Goal: Transaction & Acquisition: Obtain resource

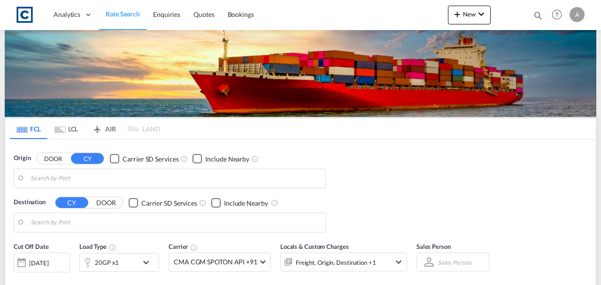
type input "GB-HU13, Kingston upon Hull, City of"
type input "[GEOGRAPHIC_DATA], [GEOGRAPHIC_DATA]"
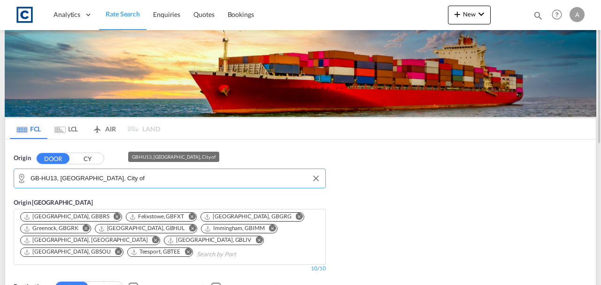
click at [176, 181] on input "GB-HU13, Kingston upon Hull, City of" at bounding box center [176, 178] width 290 height 14
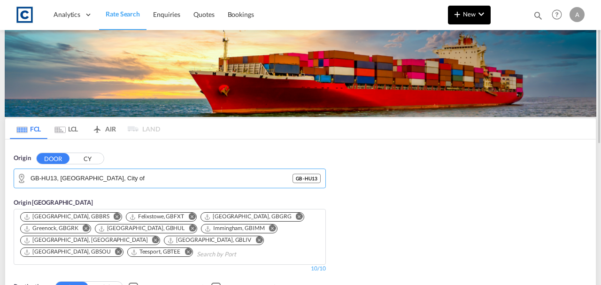
click at [472, 8] on button "New" at bounding box center [469, 15] width 43 height 19
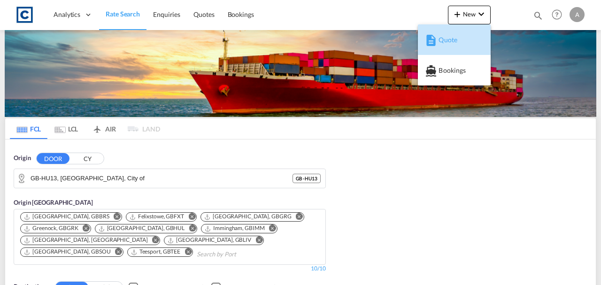
click at [459, 34] on div "Quote" at bounding box center [456, 39] width 35 height 23
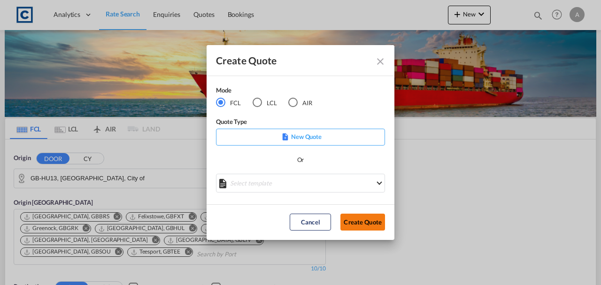
click at [357, 217] on button "Create Quote" at bounding box center [362, 222] width 45 height 17
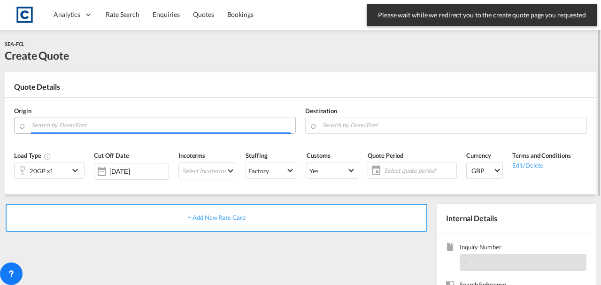
click at [109, 121] on input "Search by Door/Port" at bounding box center [160, 125] width 259 height 16
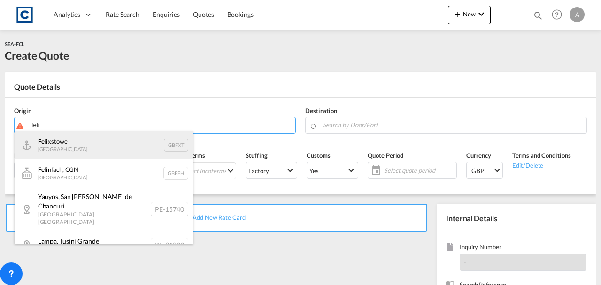
click at [107, 147] on div "Feli xstowe [GEOGRAPHIC_DATA] GBFXT" at bounding box center [104, 145] width 178 height 28
type input "Felixstowe, GBFXT"
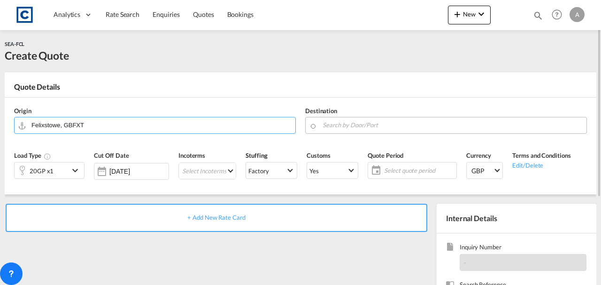
click at [337, 126] on input "Search by Door/Port" at bounding box center [452, 125] width 259 height 16
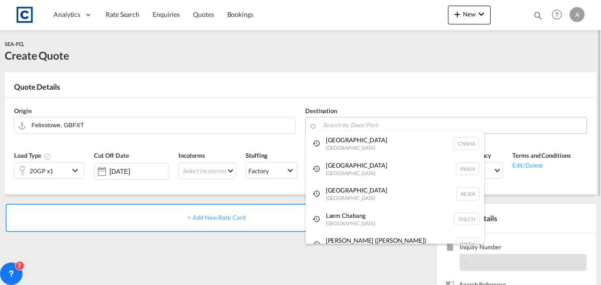
type input "l"
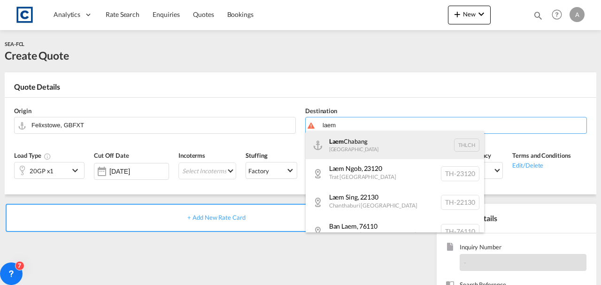
click at [341, 143] on div "Laem Chabang [GEOGRAPHIC_DATA] THLCH" at bounding box center [395, 145] width 178 height 28
type input "Laem Chabang, THLCH"
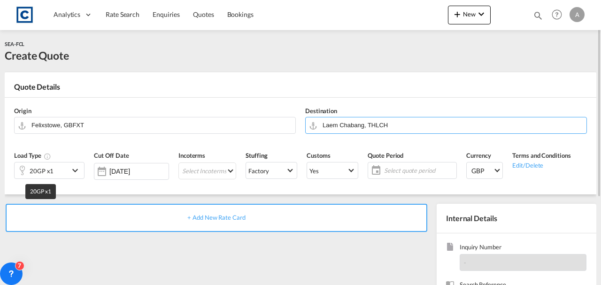
click at [36, 174] on div "20GP x1" at bounding box center [42, 170] width 24 height 13
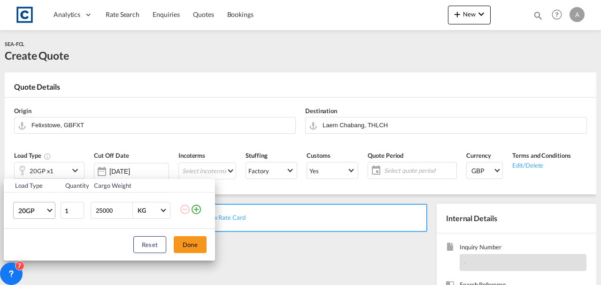
click at [31, 217] on md-select-value "20GP" at bounding box center [36, 210] width 38 height 16
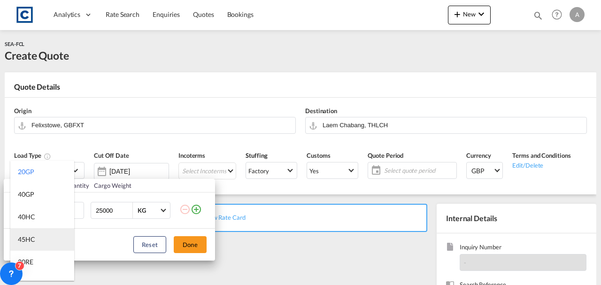
click at [29, 237] on div "45HC" at bounding box center [26, 239] width 17 height 9
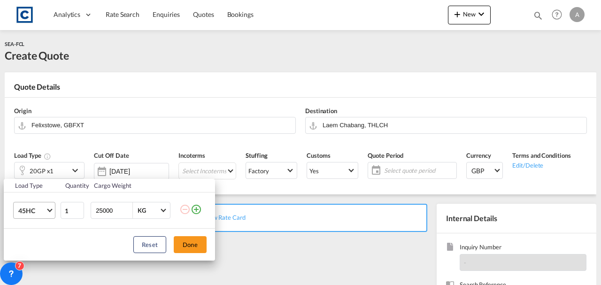
click at [17, 213] on md-select-value "45HC" at bounding box center [36, 210] width 38 height 16
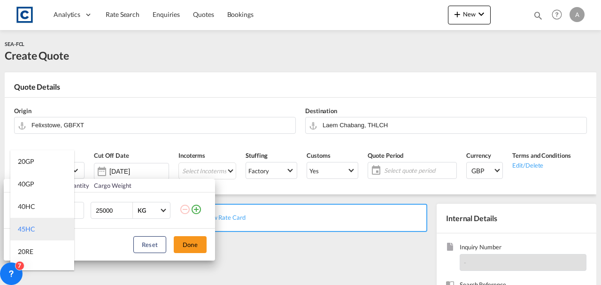
scroll to position [19, 0]
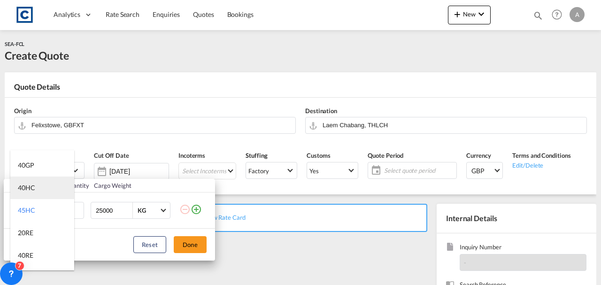
click at [21, 189] on div "40HC" at bounding box center [26, 187] width 17 height 9
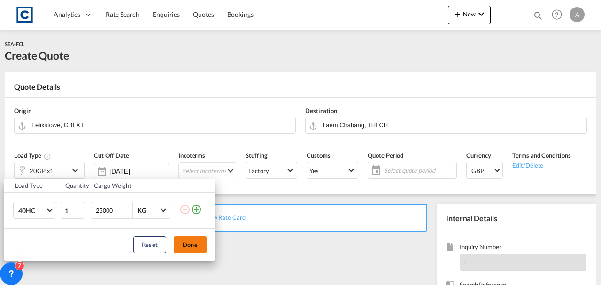
click at [185, 240] on button "Done" at bounding box center [190, 244] width 33 height 17
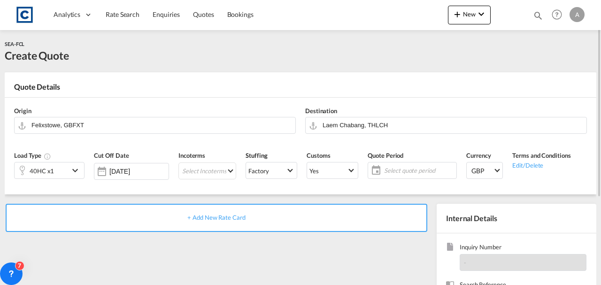
click at [179, 224] on div "+ Add New Rate Card" at bounding box center [217, 218] width 422 height 28
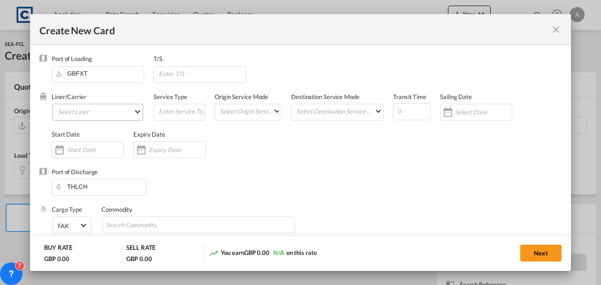
type input "Basic Ocean Freight"
select select "per equipment"
click at [95, 115] on md-select "Select Liner 2HM LOGISTICS D.O.O 2M Alliance AAXL GLOBAL SHIPPING LINES LLC [PE…" at bounding box center [98, 112] width 91 height 17
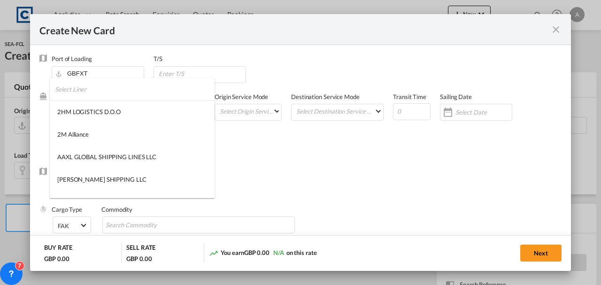
click at [85, 97] on input "search" at bounding box center [135, 89] width 160 height 23
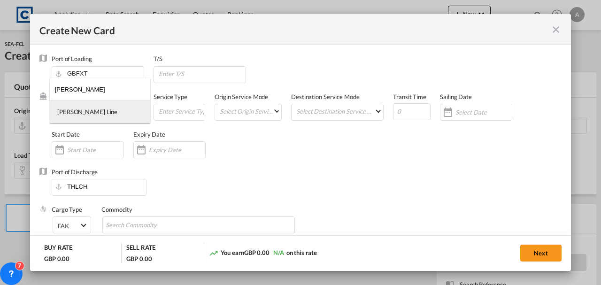
type input "[PERSON_NAME]"
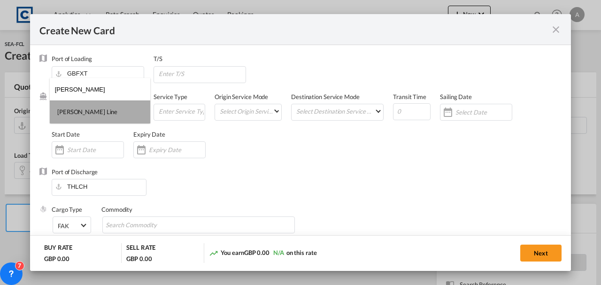
click at [90, 110] on div "[PERSON_NAME] Line" at bounding box center [87, 112] width 60 height 8
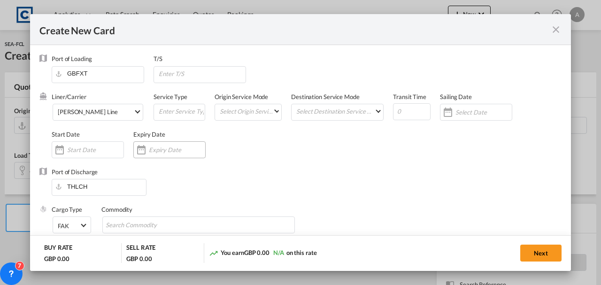
click at [151, 158] on div "Create New CardPort ..." at bounding box center [169, 149] width 72 height 17
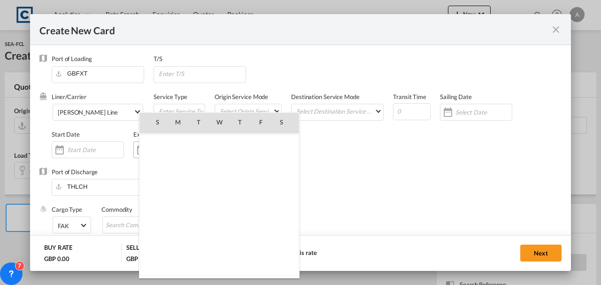
scroll to position [217521, 0]
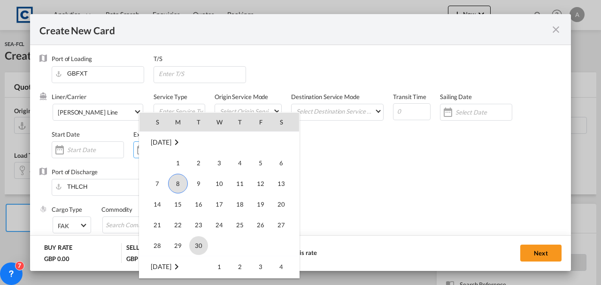
click at [195, 238] on span "30" at bounding box center [198, 245] width 19 height 19
type input "[DATE]"
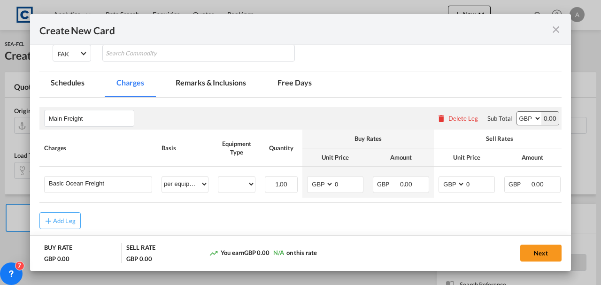
scroll to position [187, 0]
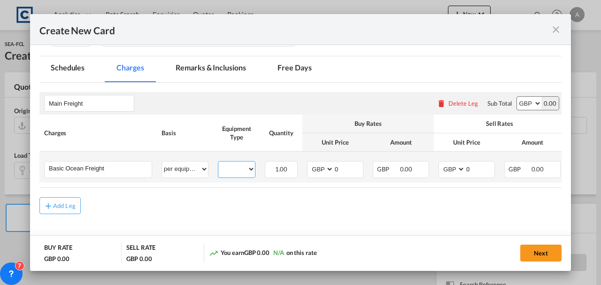
click at [240, 169] on select "40HC" at bounding box center [236, 169] width 37 height 13
select select "40HC"
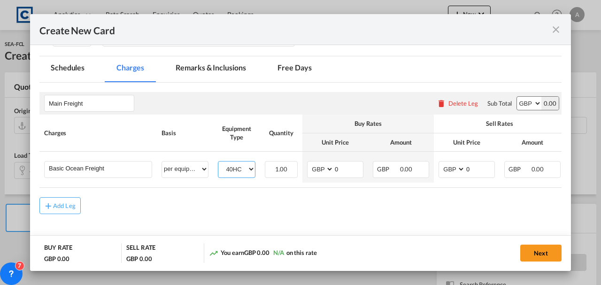
click at [218, 163] on select "40HC" at bounding box center [236, 169] width 37 height 13
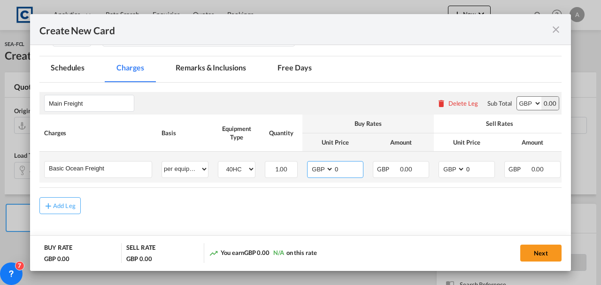
click at [311, 172] on select "AED AFN ALL AMD ANG AOA ARS AUD AWG AZN BAM BBD BDT BGN BHD BIF BMD BND BOB BRL…" at bounding box center [321, 169] width 24 height 13
select select "string:USD"
click at [309, 163] on select "AED AFN ALL AMD ANG AOA ARS AUD AWG AZN BAM BBD BDT BGN BHD BIF BMD BND BOB BRL…" at bounding box center [321, 169] width 24 height 13
click at [447, 165] on select "AED AFN ALL AMD ANG AOA ARS AUD AWG AZN BAM BBD BDT BGN BHD BIF BMD BND BOB BRL…" at bounding box center [452, 169] width 24 height 13
select select "string:USD"
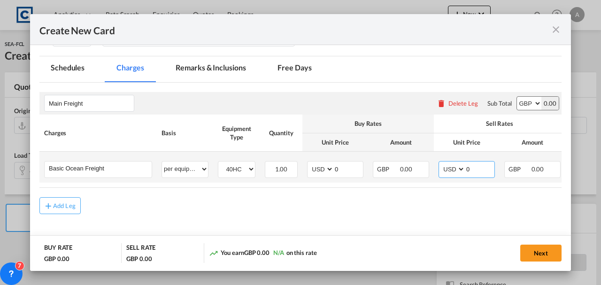
click at [440, 163] on select "AED AFN ALL AMD ANG AOA ARS AUD AWG AZN BAM BBD BDT BGN BHD BIF BMD BND BOB BRL…" at bounding box center [452, 169] width 24 height 13
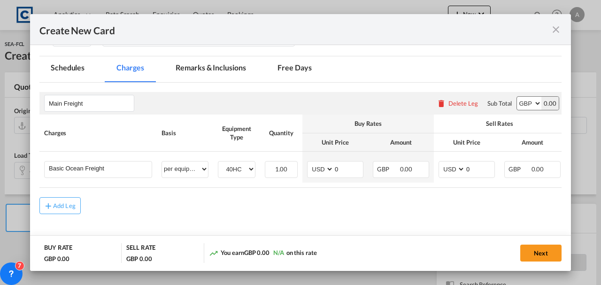
click at [519, 105] on select "AED AFN ALL AMD ANG AOA ARS AUD AWG AZN BAM BBD BDT BGN BHD BIF BMD BND BOB BRL…" at bounding box center [529, 103] width 24 height 13
click at [517, 97] on select "AED AFN ALL AMD ANG AOA ARS AUD AWG AZN BAM BBD BDT BGN BHD BIF BMD BND BOB BRL…" at bounding box center [529, 103] width 24 height 13
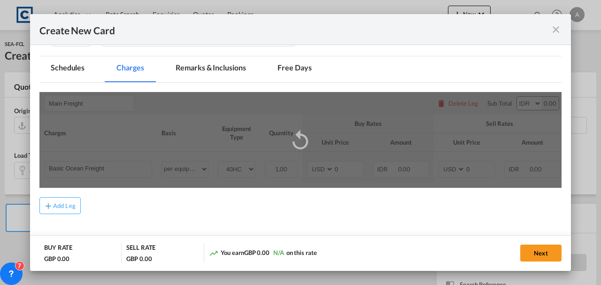
click at [519, 105] on div "Create New CardPort ..." at bounding box center [300, 140] width 522 height 96
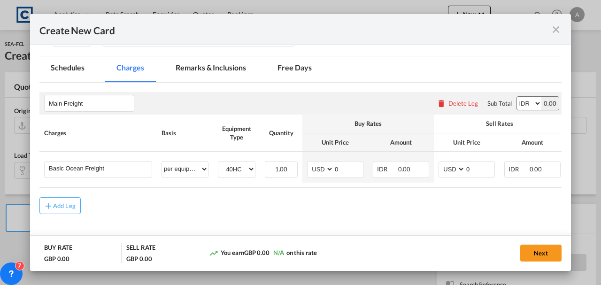
click at [519, 105] on select "AED AFN ALL AMD ANG AOA ARS AUD AWG AZN BAM BBD BDT BGN BHD BIF BMD BND BOB BRL…" at bounding box center [529, 103] width 24 height 13
select select "string:USD"
click at [517, 97] on select "AED AFN ALL AMD ANG AOA ARS AUD AWG AZN BAM BBD BDT BGN BHD BIF BMD BND BOB BRL…" at bounding box center [529, 103] width 24 height 13
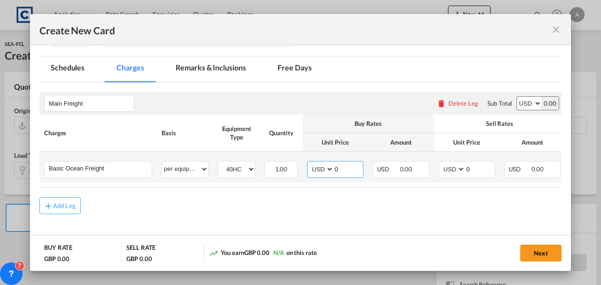
click at [345, 170] on input "0" at bounding box center [348, 169] width 29 height 14
type input "1100.00"
click at [477, 163] on input "0" at bounding box center [479, 169] width 29 height 14
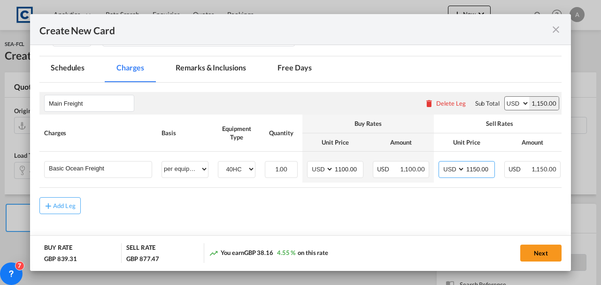
type input "1150.00"
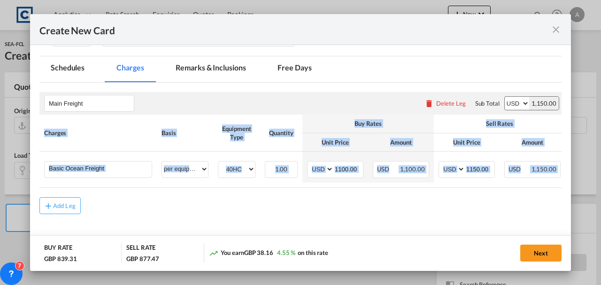
drag, startPoint x: 464, startPoint y: 190, endPoint x: 533, endPoint y: 189, distance: 68.6
click at [533, 189] on rate-modification "Main Freight Please enter leg name Leg Name Already Exists Delete Leg Sub Total…" at bounding box center [300, 148] width 522 height 131
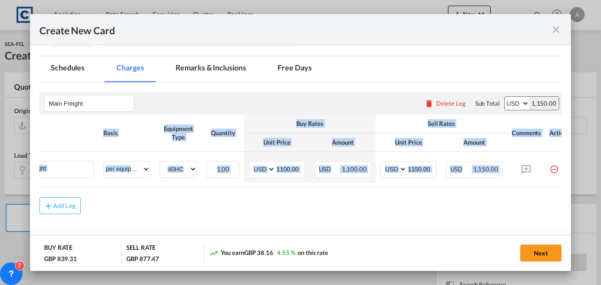
scroll to position [0, 77]
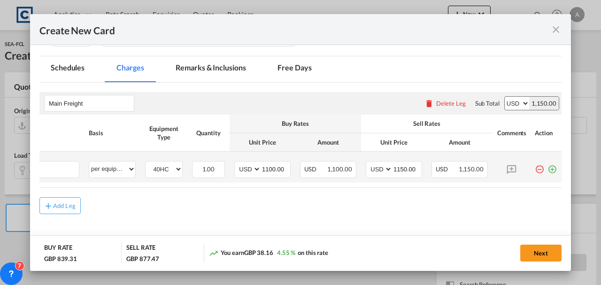
click at [548, 170] on md-icon "icon-plus-circle-outline green-400-fg" at bounding box center [552, 165] width 9 height 9
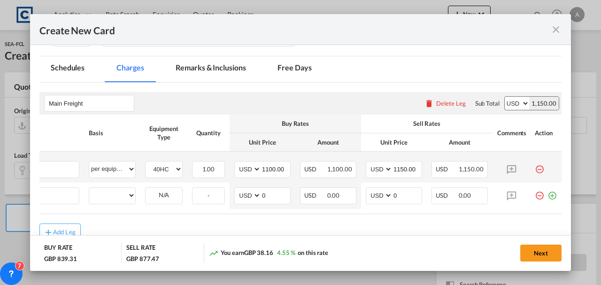
scroll to position [0, 9]
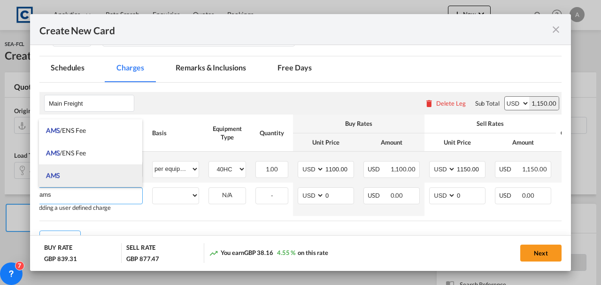
click at [99, 174] on li "AMS" at bounding box center [91, 175] width 104 height 23
type input "AMS"
select select "per B/L"
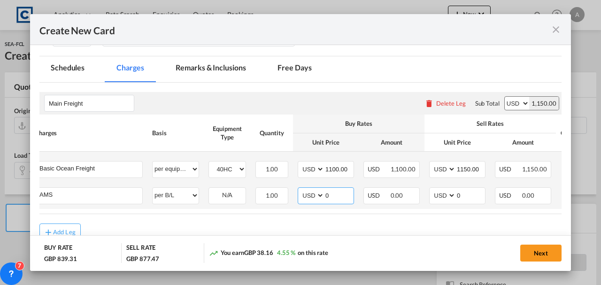
click at [333, 196] on input "0" at bounding box center [338, 195] width 29 height 14
type input "30.00"
click at [470, 197] on input "0" at bounding box center [470, 195] width 29 height 14
type input "30.00"
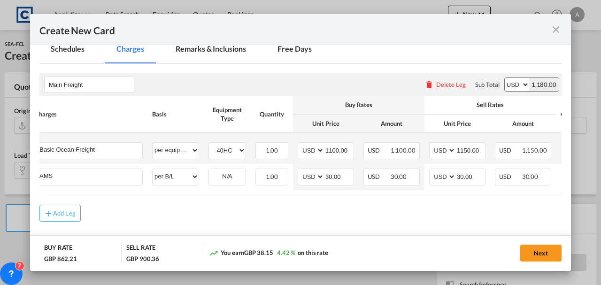
scroll to position [0, 77]
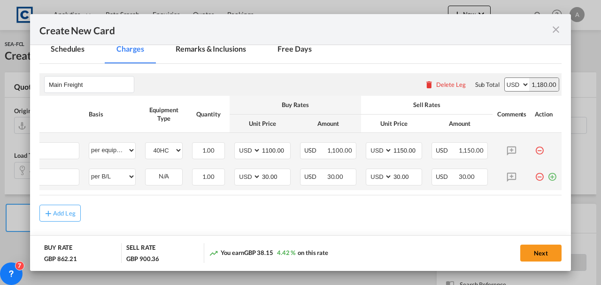
click at [548, 178] on md-icon "icon-plus-circle-outline green-400-fg" at bounding box center [552, 173] width 9 height 9
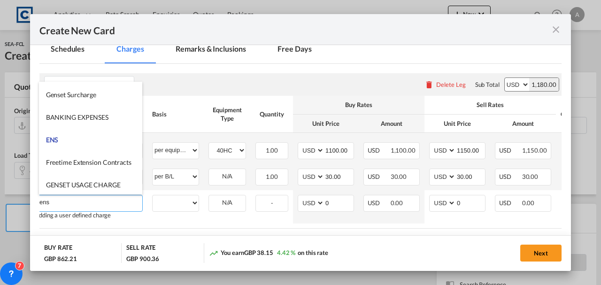
scroll to position [425, 0]
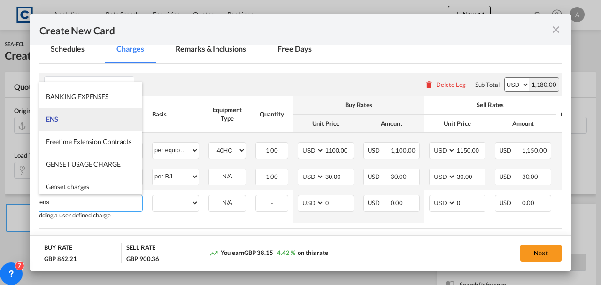
click at [74, 119] on li "ENS" at bounding box center [91, 119] width 104 height 23
type input "ENS"
select select "per B/L"
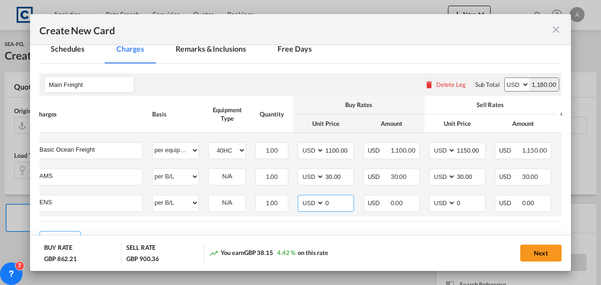
click at [338, 204] on input "0" at bounding box center [338, 202] width 29 height 14
type input "30.00"
click at [477, 202] on input "0" at bounding box center [470, 202] width 29 height 14
type input "30.00"
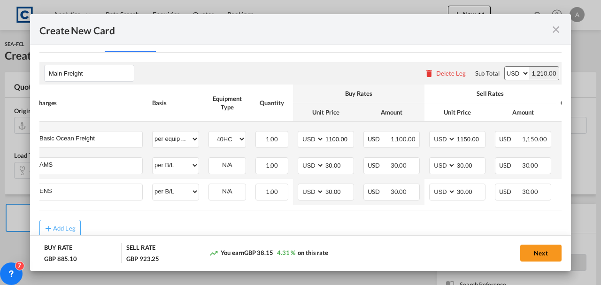
scroll to position [0, 77]
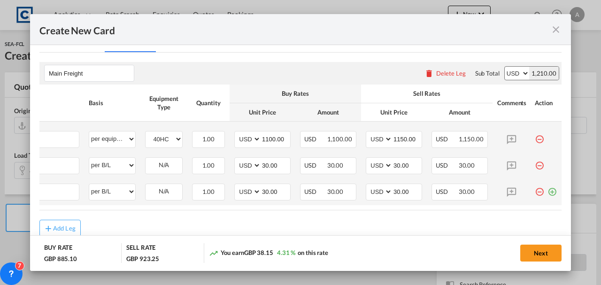
click at [548, 188] on md-icon "icon-plus-circle-outline green-400-fg" at bounding box center [552, 188] width 9 height 9
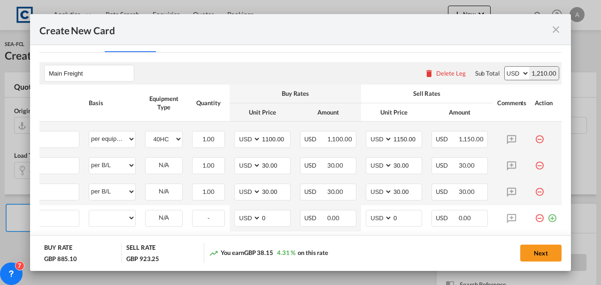
scroll to position [0, 9]
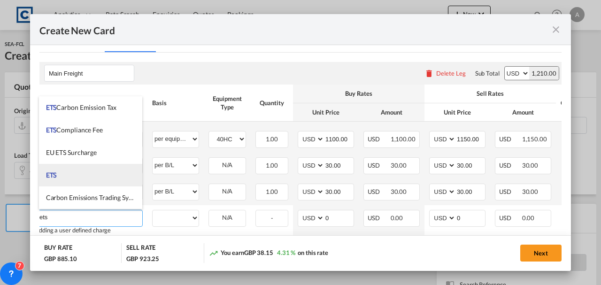
click at [79, 179] on li "ETS" at bounding box center [91, 175] width 104 height 23
type input "ETS"
select select "per equipment"
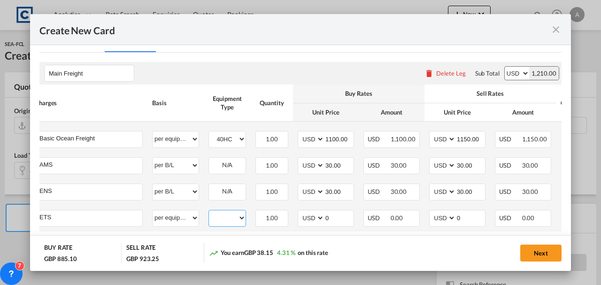
click at [225, 217] on select "40HC" at bounding box center [227, 218] width 37 height 13
select select "40HC"
click at [209, 212] on select "40HC" at bounding box center [227, 218] width 37 height 13
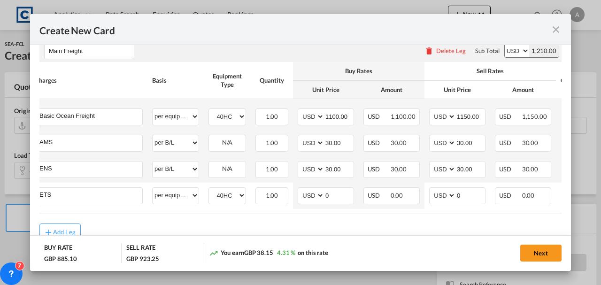
scroll to position [242, 0]
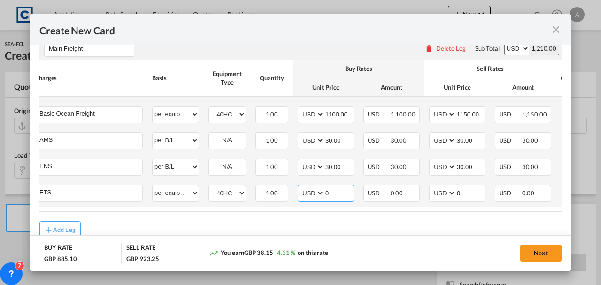
click at [301, 192] on select "AED AFN ALL AMD ANG AOA ARS AUD AWG AZN BAM BBD BDT BGN BHD BIF BMD BND BOB BRL…" at bounding box center [312, 193] width 24 height 13
click at [300, 187] on select "AED AFN ALL AMD ANG AOA ARS AUD AWG AZN BAM BBD BDT BGN BHD BIF BMD BND BOB BRL…" at bounding box center [312, 193] width 24 height 13
click at [301, 192] on select "AED AFN ALL AMD ANG AOA ARS AUD AWG AZN BAM BBD BDT BGN BHD BIF BMD BND BOB BRL…" at bounding box center [312, 193] width 24 height 13
select select "string:EUR"
click at [300, 187] on select "AED AFN ALL AMD ANG AOA ARS AUD AWG AZN BAM BBD BDT BGN BHD BIF BMD BND BOB BRL…" at bounding box center [312, 193] width 24 height 13
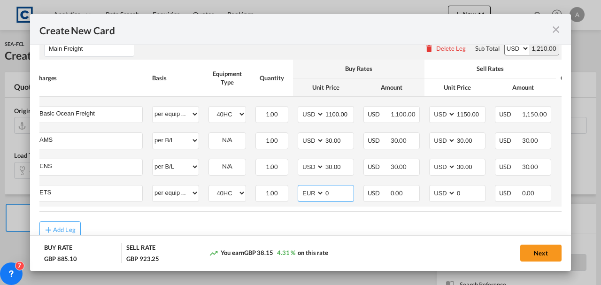
click at [326, 192] on input "0" at bounding box center [338, 192] width 29 height 14
type input "52.00"
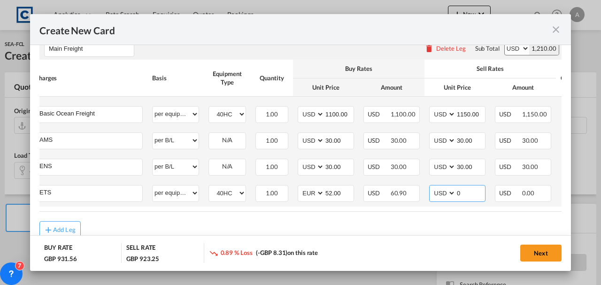
click at [438, 194] on select "AED AFN ALL AMD ANG AOA ARS AUD AWG AZN BAM BBD BDT BGN BHD BIF BMD BND BOB BRL…" at bounding box center [443, 193] width 24 height 13
select select "string:EUR"
click at [431, 187] on select "AED AFN ALL AMD ANG AOA ARS AUD AWG AZN BAM BBD BDT BGN BHD BIF BMD BND BOB BRL…" at bounding box center [443, 193] width 24 height 13
click at [462, 195] on input "0" at bounding box center [470, 192] width 29 height 14
type input "5"
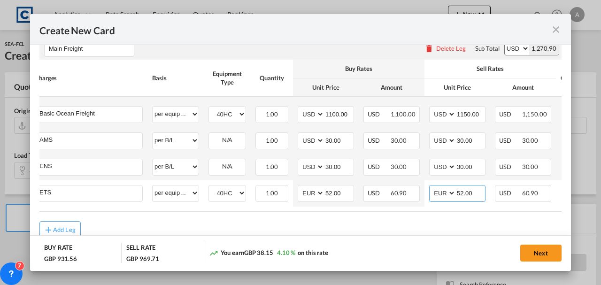
type input "52.00"
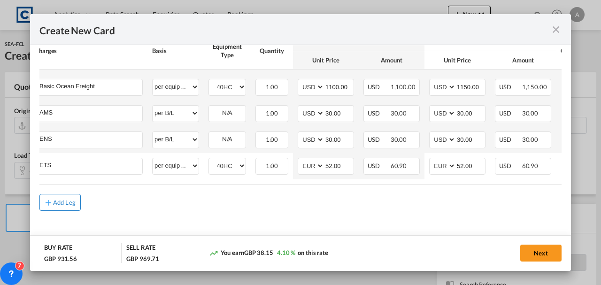
click at [64, 203] on div "Add Leg" at bounding box center [64, 203] width 23 height 6
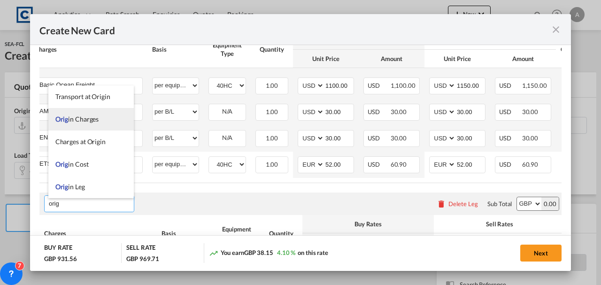
click at [64, 123] on span "Orig" at bounding box center [61, 119] width 13 height 8
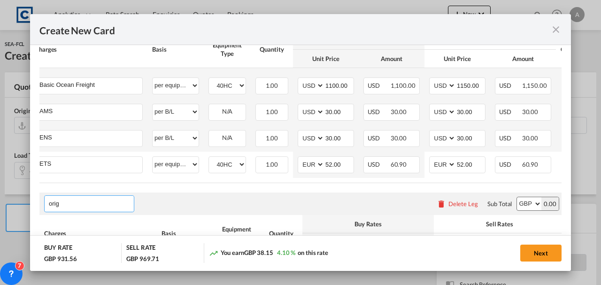
type input "Origin Charges"
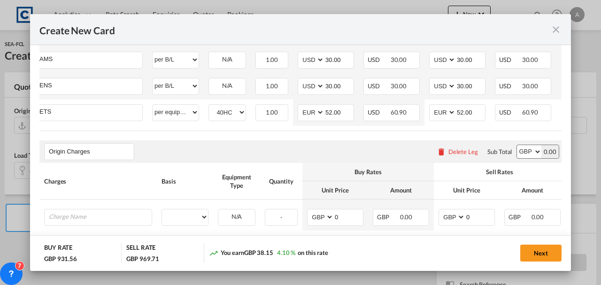
scroll to position [324, 0]
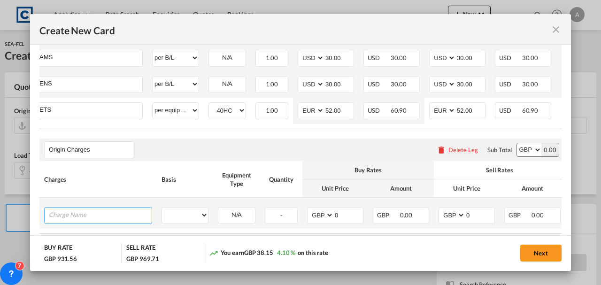
click at [130, 216] on input "Charge Name" at bounding box center [100, 215] width 103 height 14
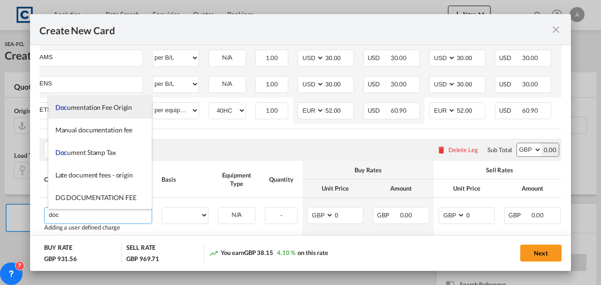
click at [71, 102] on li "Doc umentation Fee Origin" at bounding box center [100, 107] width 104 height 23
type input "Documentation Fee Origin"
select select "per B/L"
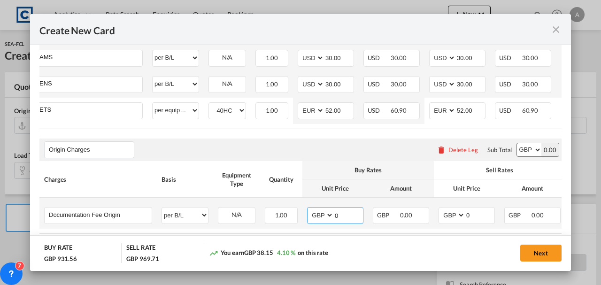
click at [351, 215] on input "0" at bounding box center [348, 215] width 29 height 14
type input "45.00"
click at [475, 216] on input "0" at bounding box center [479, 215] width 29 height 14
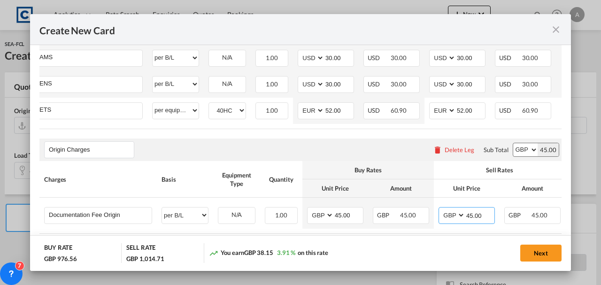
type input "45.00"
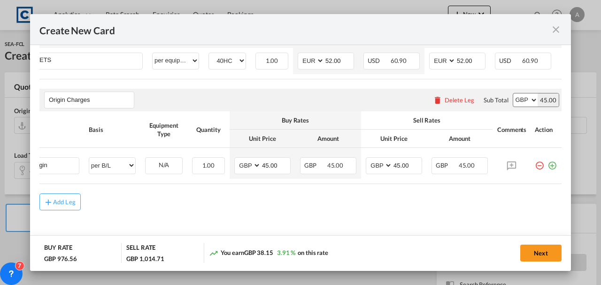
scroll to position [0, 77]
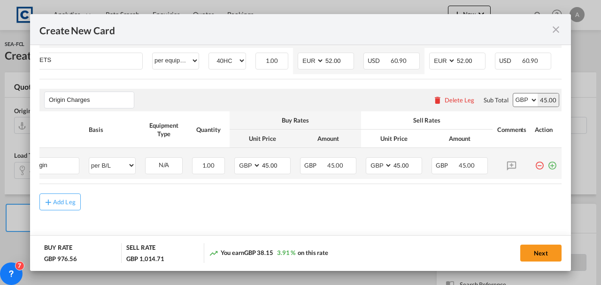
click at [548, 163] on md-icon "icon-plus-circle-outline green-400-fg" at bounding box center [552, 161] width 9 height 9
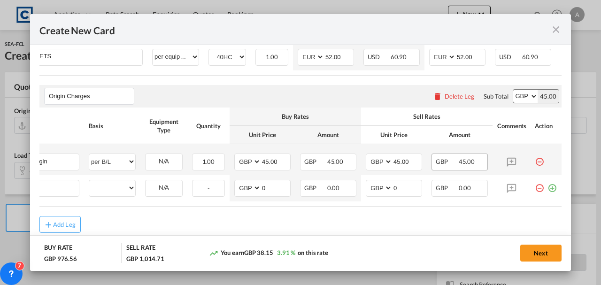
scroll to position [0, 9]
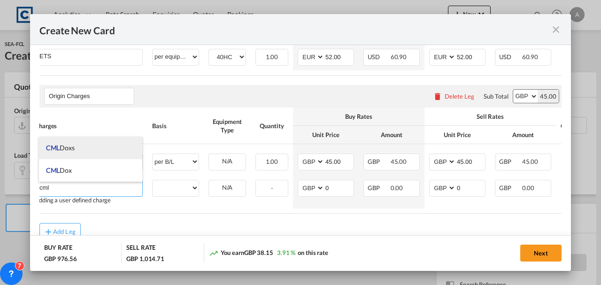
click at [108, 144] on li "CML Doxs" at bounding box center [91, 148] width 104 height 23
type input "CML Doxs"
select select "per B/L"
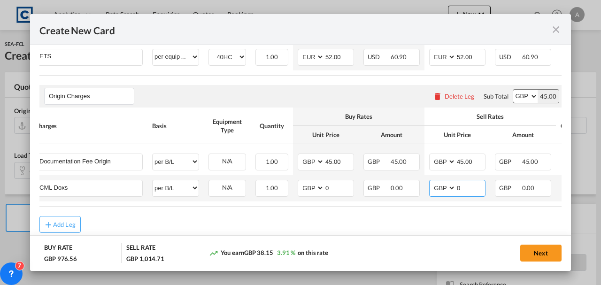
click at [471, 193] on input "0" at bounding box center [470, 187] width 29 height 14
type input "5.00"
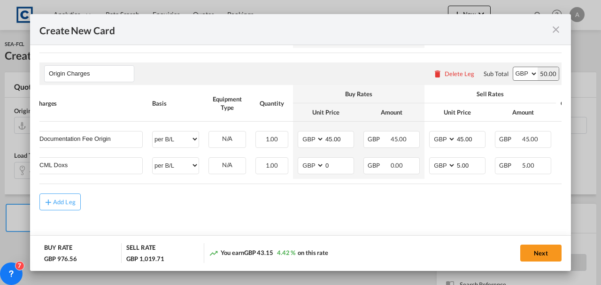
scroll to position [0, 77]
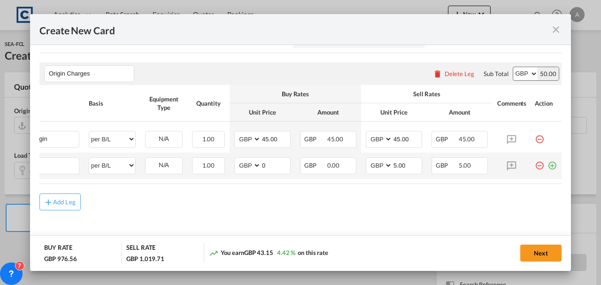
click at [548, 165] on md-icon "icon-plus-circle-outline green-400-fg" at bounding box center [552, 161] width 9 height 9
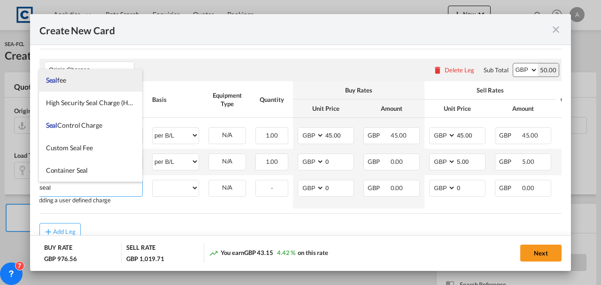
click at [90, 83] on li "Seal fee" at bounding box center [91, 80] width 104 height 23
type input "Seal fee"
select select "per equipment"
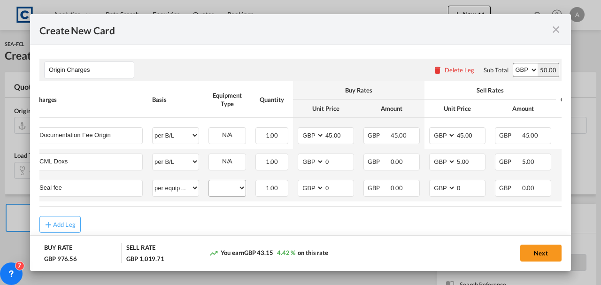
click at [222, 181] on div "40HC" at bounding box center [227, 188] width 38 height 17
click at [224, 188] on select "40HC" at bounding box center [227, 188] width 37 height 13
select select "40HC"
click at [209, 183] on select "40HC" at bounding box center [227, 188] width 37 height 13
click at [343, 192] on input "0" at bounding box center [338, 187] width 29 height 14
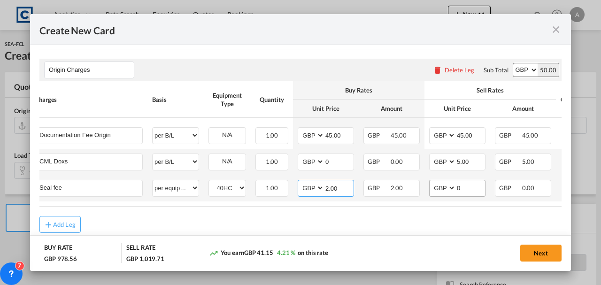
type input "2.00"
click at [466, 191] on input "0" at bounding box center [470, 187] width 29 height 14
type input "2.00"
click at [64, 227] on div "Add Leg" at bounding box center [64, 225] width 23 height 6
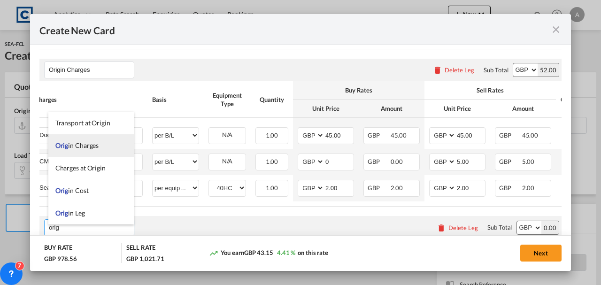
type input "orig"
click at [81, 141] on span "Orig in Charges" at bounding box center [77, 145] width 44 height 8
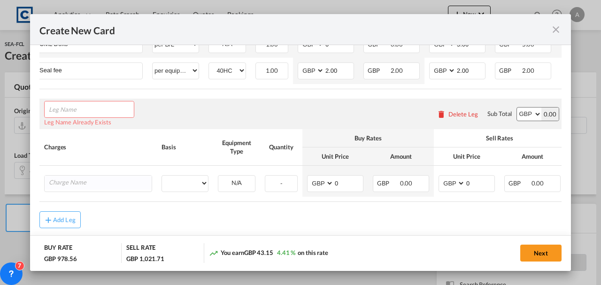
scroll to position [546, 0]
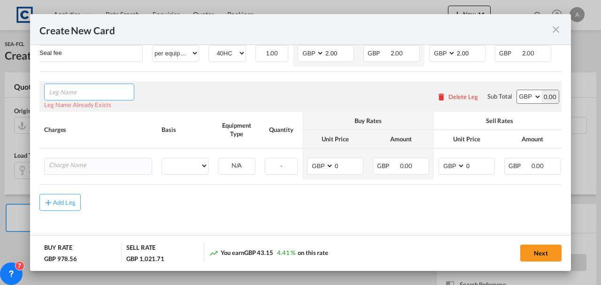
click at [85, 86] on input "Leg Name" at bounding box center [91, 92] width 85 height 14
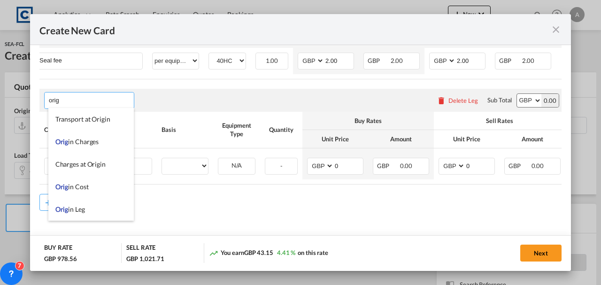
scroll to position [23, 0]
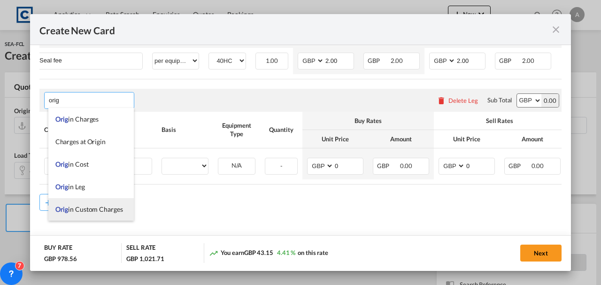
click at [98, 208] on span "Orig in Custom Charges" at bounding box center [89, 209] width 68 height 8
type input "Origin Custom Charges"
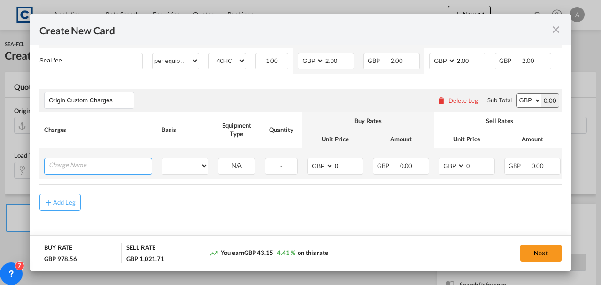
click at [61, 158] on input "Charge Name" at bounding box center [100, 165] width 103 height 14
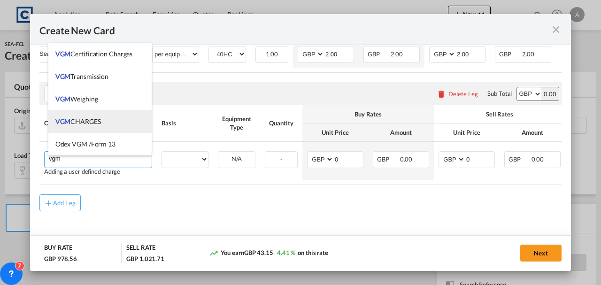
click at [77, 127] on li "VGM CHARGES" at bounding box center [100, 121] width 104 height 23
type input "VGM CHARGES"
select select "per container"
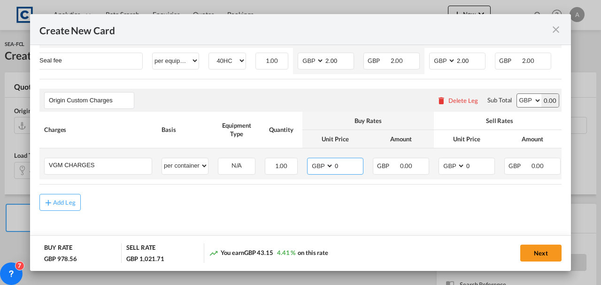
click at [348, 168] on input "0" at bounding box center [348, 165] width 29 height 14
type input "35.00"
click at [481, 160] on input "0" at bounding box center [479, 165] width 29 height 14
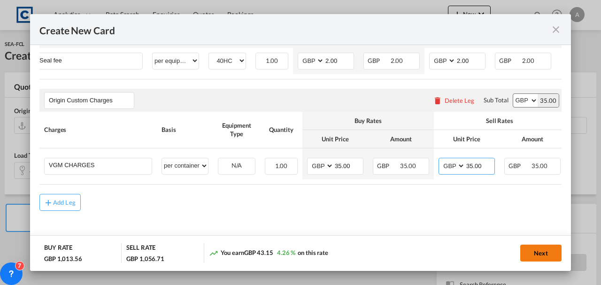
type input "35.00"
click at [532, 250] on button "Next" at bounding box center [540, 253] width 41 height 17
type input "1100"
type input "1150"
type input "30"
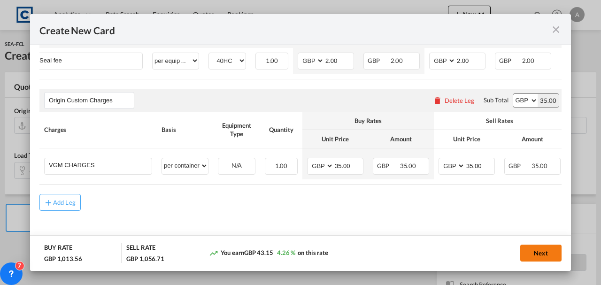
type input "30"
type input "52"
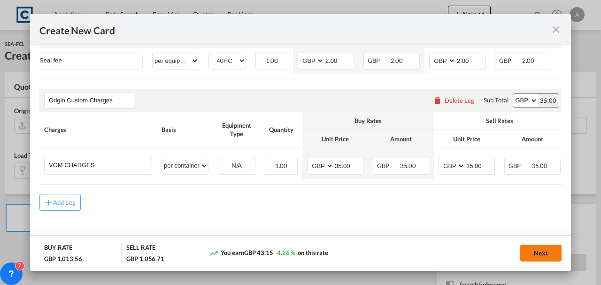
type input "45"
type input "5"
type input "2"
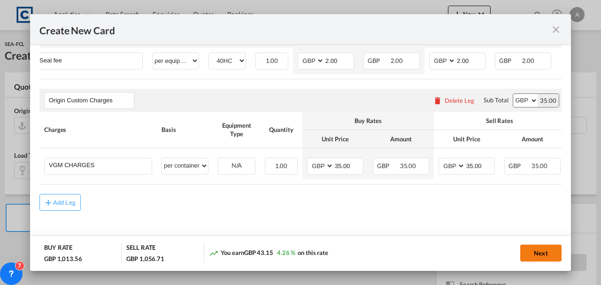
type input "35"
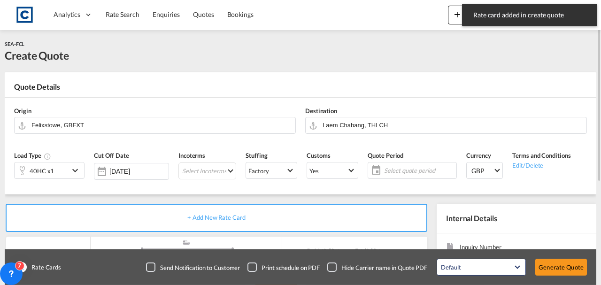
click at [421, 174] on span "Select quote period" at bounding box center [419, 170] width 70 height 8
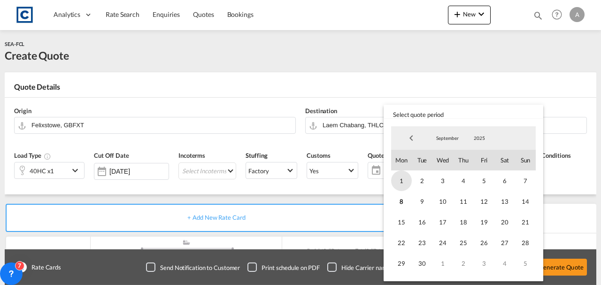
click at [398, 178] on span "1" at bounding box center [401, 180] width 21 height 21
click at [422, 266] on span "30" at bounding box center [422, 263] width 21 height 21
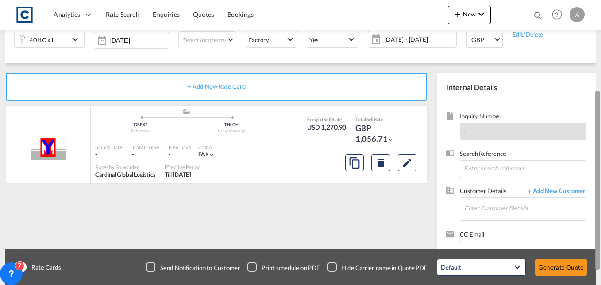
scroll to position [140, 0]
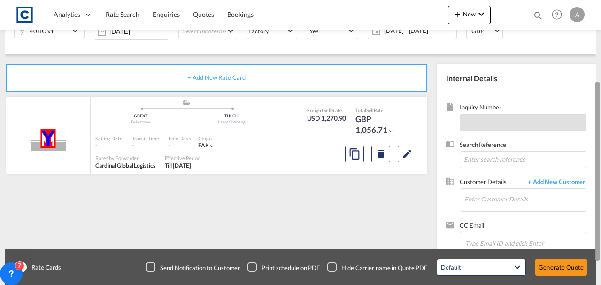
drag, startPoint x: 599, startPoint y: 79, endPoint x: 597, endPoint y: 167, distance: 88.3
click at [597, 167] on div at bounding box center [597, 171] width 5 height 179
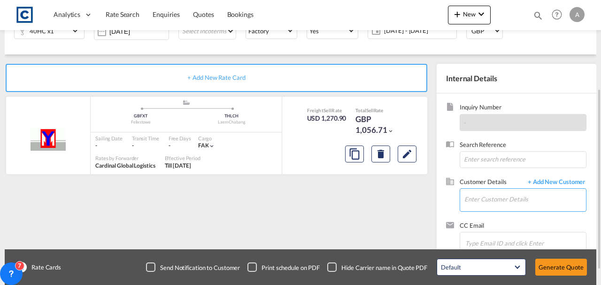
click at [496, 205] on input "Enter Customer Details" at bounding box center [525, 199] width 122 height 21
paste input "[EMAIL_ADDRESS][DOMAIN_NAME]"
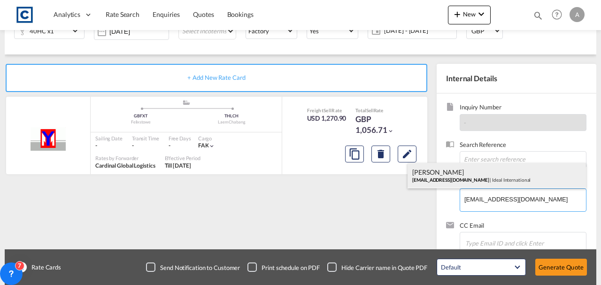
click at [461, 170] on div "[PERSON_NAME] [EMAIL_ADDRESS][DOMAIN_NAME] | Ideal International" at bounding box center [497, 175] width 178 height 25
type input "Ideal International, [PERSON_NAME], [EMAIL_ADDRESS][DOMAIN_NAME]"
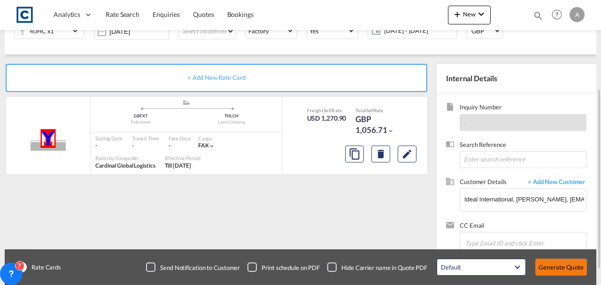
click at [564, 270] on button "Generate Quote" at bounding box center [561, 267] width 52 height 17
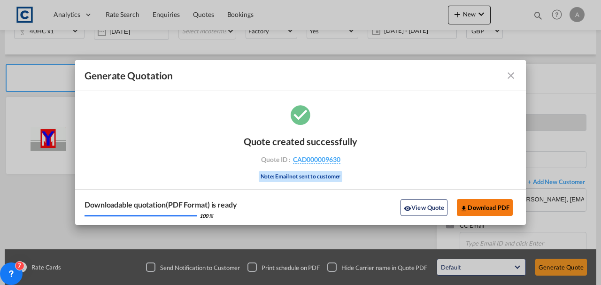
click at [479, 206] on button "Download PDF" at bounding box center [485, 207] width 56 height 17
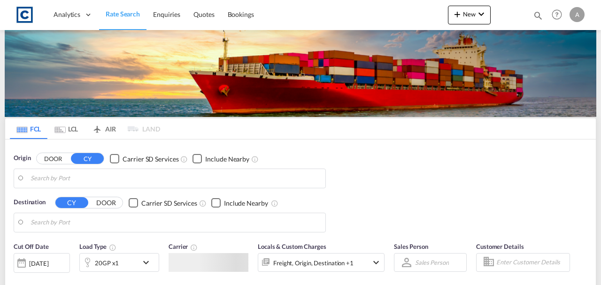
type input "GB-HU13, [GEOGRAPHIC_DATA], City of"
type input "[GEOGRAPHIC_DATA], [GEOGRAPHIC_DATA]"
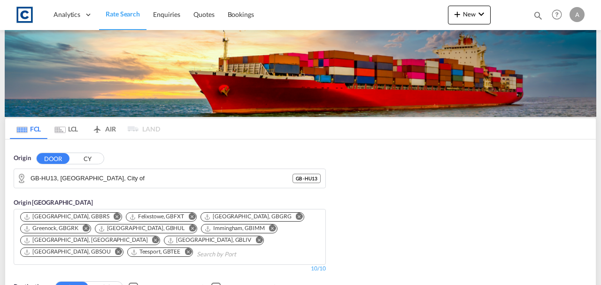
click at [464, 14] on span "New" at bounding box center [469, 14] width 35 height 8
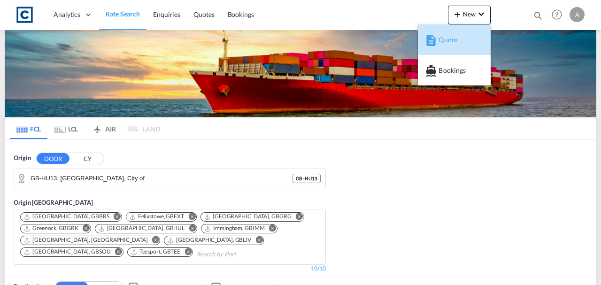
click at [448, 42] on span "Quote" at bounding box center [444, 40] width 10 height 19
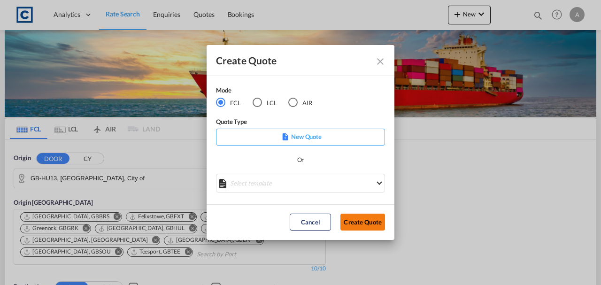
click at [363, 220] on button "Create Quote" at bounding box center [362, 222] width 45 height 17
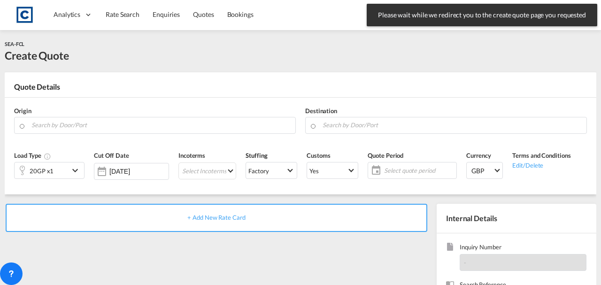
click at [363, 220] on div "+ Add New Rate Card" at bounding box center [217, 218] width 422 height 28
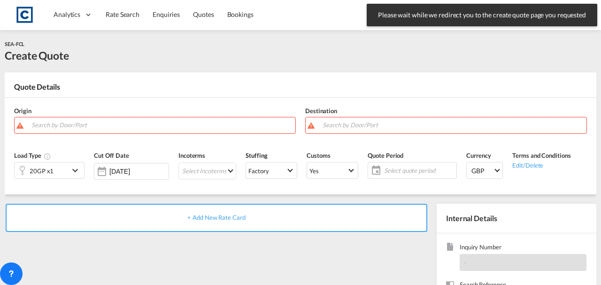
scroll to position [72, 0]
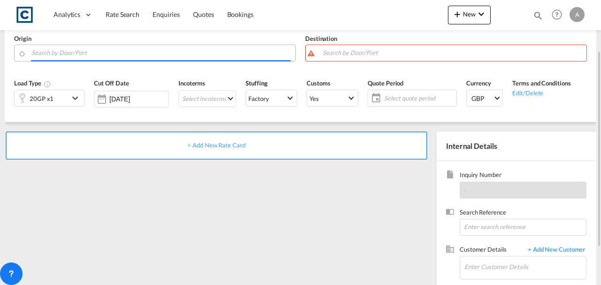
click at [108, 55] on input "Search by Door/Port" at bounding box center [160, 53] width 259 height 16
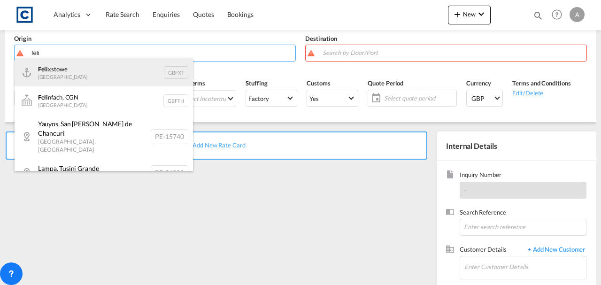
click at [94, 72] on div "Feli xstowe [GEOGRAPHIC_DATA] GBFXT" at bounding box center [104, 72] width 178 height 28
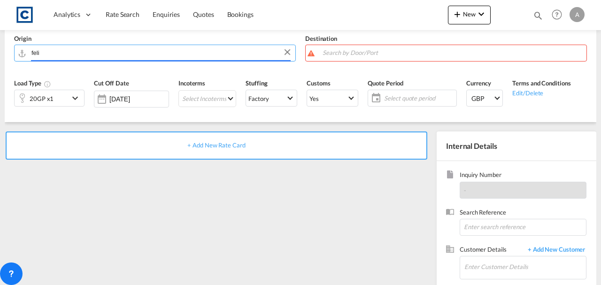
type input "Felixstowe, GBFXT"
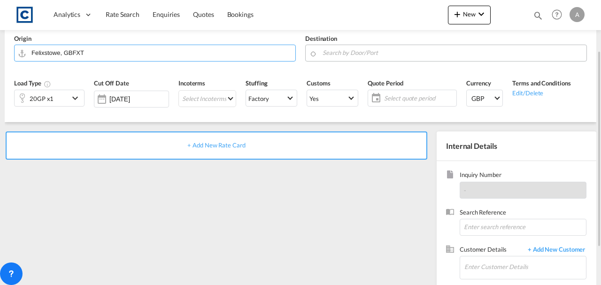
click at [335, 51] on input "Search by Door/Port" at bounding box center [452, 53] width 259 height 16
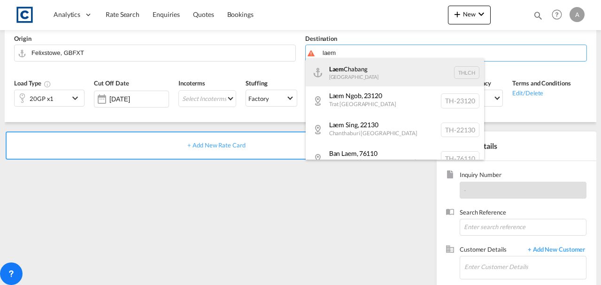
click at [341, 67] on div "Laem Chabang [GEOGRAPHIC_DATA] THLCH" at bounding box center [395, 72] width 178 height 28
type input "Laem Chabang, THLCH"
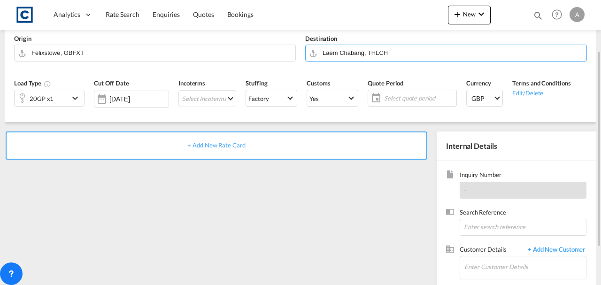
click at [54, 101] on div "20GP x1" at bounding box center [42, 98] width 54 height 16
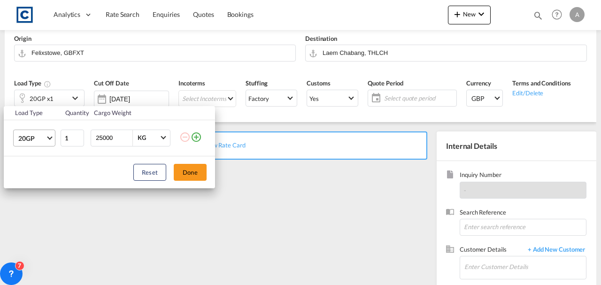
click at [35, 141] on span "20GP" at bounding box center [31, 138] width 27 height 9
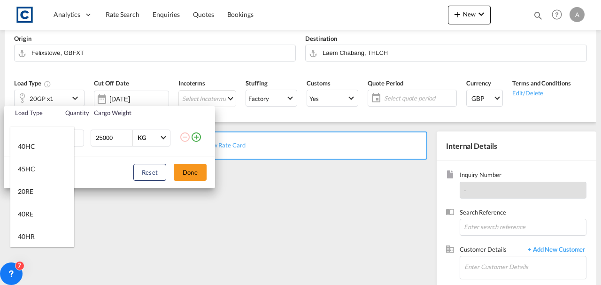
scroll to position [38, 0]
click at [37, 234] on md-option "40HR" at bounding box center [42, 235] width 64 height 23
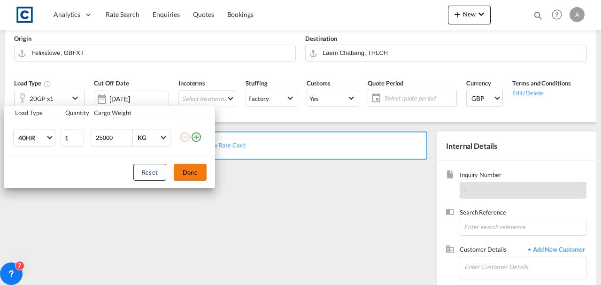
click at [193, 171] on button "Done" at bounding box center [190, 172] width 33 height 17
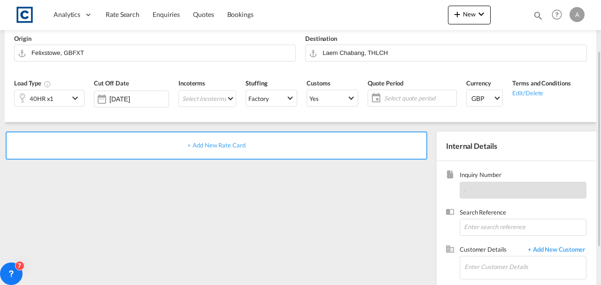
click at [203, 143] on span "+ Add New Rate Card" at bounding box center [216, 145] width 58 height 8
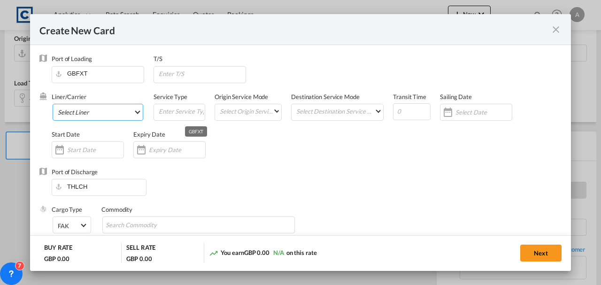
click at [108, 113] on md-select "Select Liner 2HM LOGISTICS D.O.O 2M Alliance AAXL GLOBAL SHIPPING LINES LLC [PE…" at bounding box center [98, 112] width 91 height 17
type input "Basic Ocean Freight"
select select "per equipment"
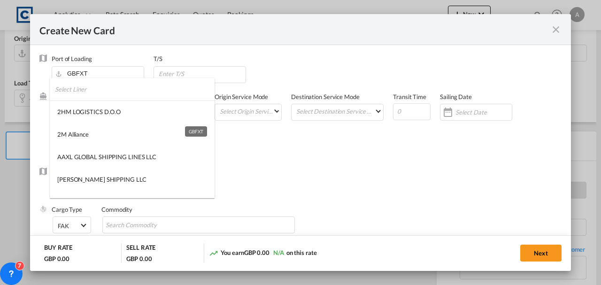
type md-option "1489"
click at [84, 88] on input "search" at bounding box center [135, 89] width 160 height 23
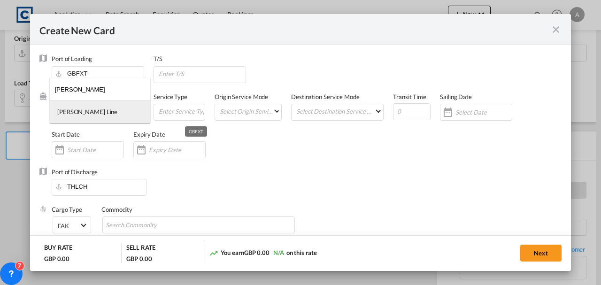
type input "[PERSON_NAME]"
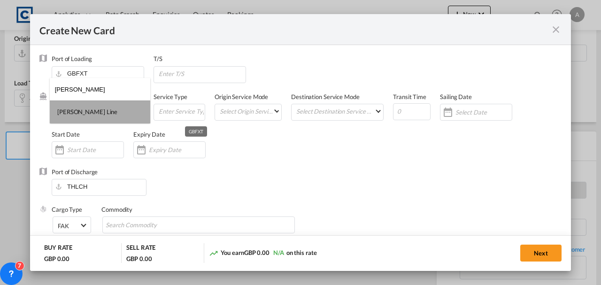
click at [86, 113] on div "[PERSON_NAME] Line" at bounding box center [87, 112] width 60 height 8
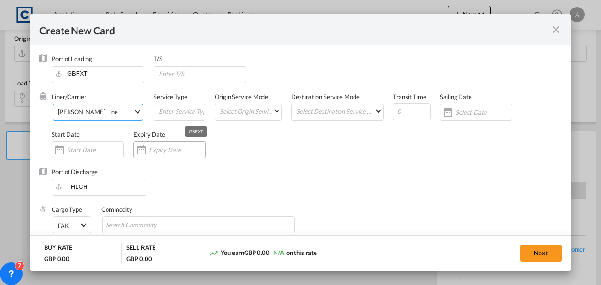
click at [151, 156] on div "Create New CardPort ..." at bounding box center [169, 149] width 72 height 17
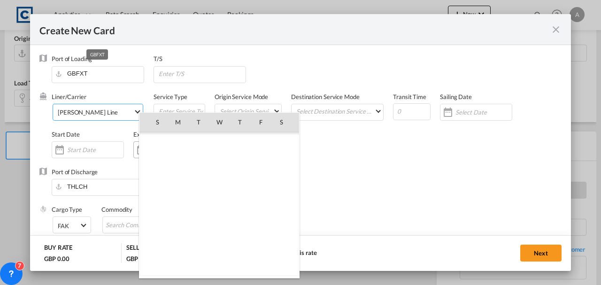
scroll to position [217521, 0]
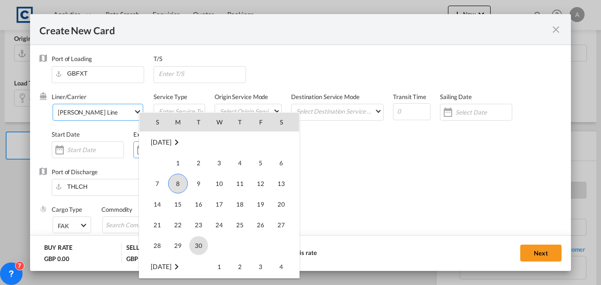
click at [197, 249] on span "30" at bounding box center [198, 245] width 19 height 19
type input "[DATE]"
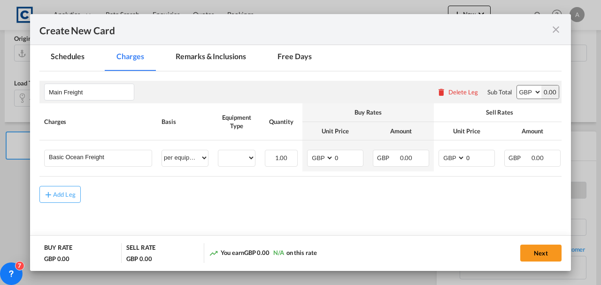
scroll to position [206, 0]
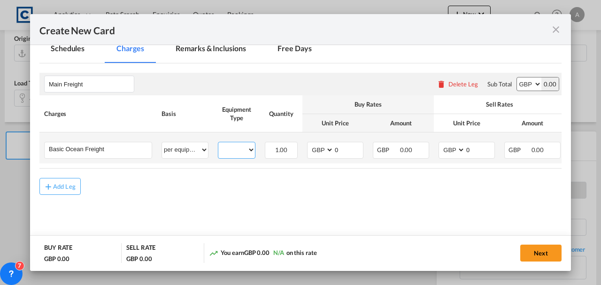
click at [245, 148] on select "40HR" at bounding box center [236, 150] width 37 height 13
select select "40HR"
click at [218, 144] on select "40HR" at bounding box center [236, 150] width 37 height 13
click at [343, 150] on input "0" at bounding box center [348, 149] width 29 height 14
click at [325, 149] on select "AED AFN ALL AMD ANG AOA ARS AUD AWG AZN BAM BBD BDT BGN BHD BIF BMD BND BOB BRL…" at bounding box center [321, 150] width 24 height 13
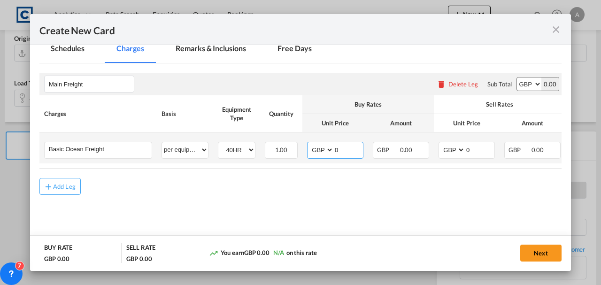
select select "string:USD"
click at [309, 144] on select "AED AFN ALL AMD ANG AOA ARS AUD AWG AZN BAM BBD BDT BGN BHD BIF BMD BND BOB BRL…" at bounding box center [321, 150] width 24 height 13
click at [339, 148] on input "0" at bounding box center [348, 149] width 29 height 14
type input "1100.00"
click at [451, 153] on select "AED AFN ALL AMD ANG AOA ARS AUD AWG AZN BAM BBD BDT BGN BHD BIF BMD BND BOB BRL…" at bounding box center [452, 150] width 24 height 13
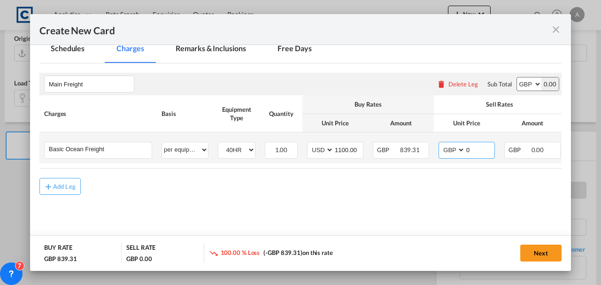
select select "string:USD"
click at [440, 144] on select "AED AFN ALL AMD ANG AOA ARS AUD AWG AZN BAM BBD BDT BGN BHD BIF BMD BND BOB BRL…" at bounding box center [452, 150] width 24 height 13
click at [475, 149] on input "0" at bounding box center [479, 149] width 29 height 14
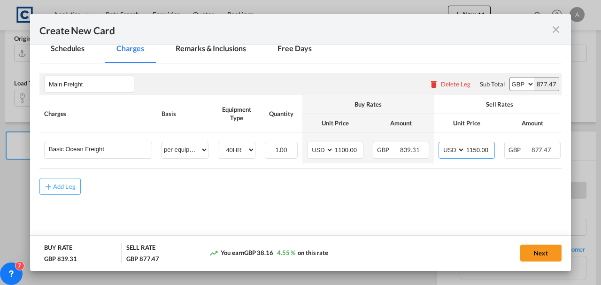
type input "1150.00"
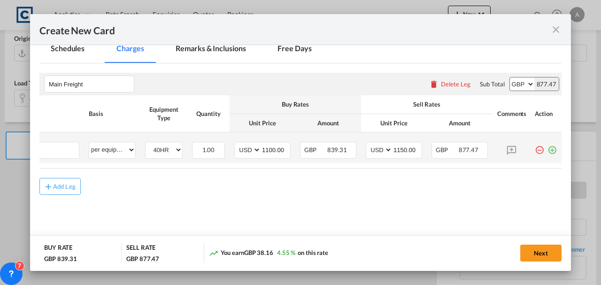
click at [548, 147] on md-icon "icon-plus-circle-outline green-400-fg" at bounding box center [552, 146] width 9 height 9
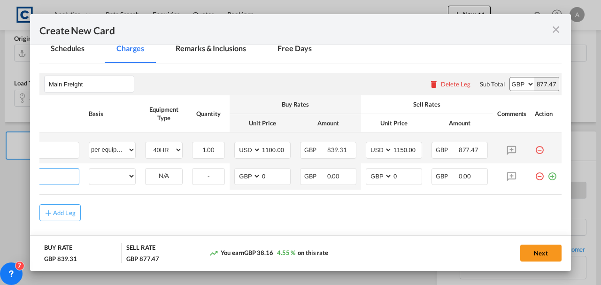
scroll to position [0, 9]
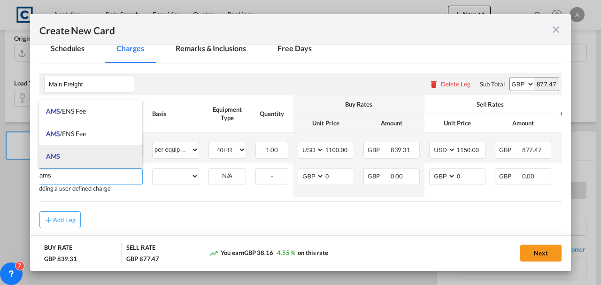
click at [72, 154] on li "AMS" at bounding box center [91, 156] width 104 height 23
type input "AMS"
select select "per B/L"
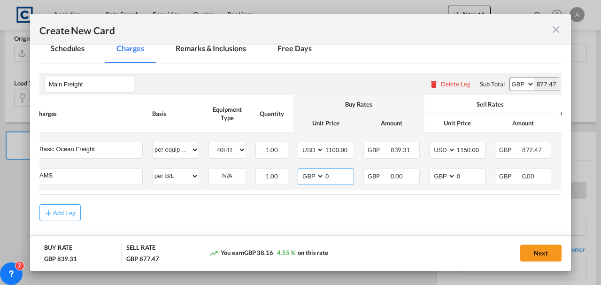
click at [314, 178] on select "AED AFN ALL AMD ANG AOA ARS AUD AWG AZN BAM BBD BDT BGN BHD BIF BMD BND BOB BRL…" at bounding box center [312, 176] width 24 height 13
select select "string:USD"
click at [300, 170] on select "AED AFN ALL AMD ANG AOA ARS AUD AWG AZN BAM BBD BDT BGN BHD BIF BMD BND BOB BRL…" at bounding box center [312, 176] width 24 height 13
click at [438, 179] on select "AED AFN ALL AMD ANG AOA ARS AUD AWG AZN BAM BBD BDT BGN BHD BIF BMD BND BOB BRL…" at bounding box center [443, 176] width 24 height 13
select select "string:USD"
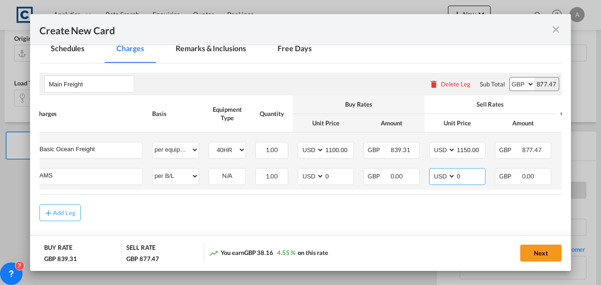
click at [431, 170] on select "AED AFN ALL AMD ANG AOA ARS AUD AWG AZN BAM BBD BDT BGN BHD BIF BMD BND BOB BRL…" at bounding box center [443, 176] width 24 height 13
click at [332, 174] on input "0" at bounding box center [338, 176] width 29 height 14
type input "30.00"
click at [468, 177] on input "0" at bounding box center [470, 176] width 29 height 14
type input "30.00"
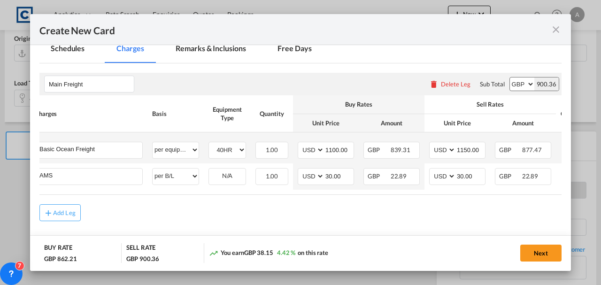
scroll to position [0, 77]
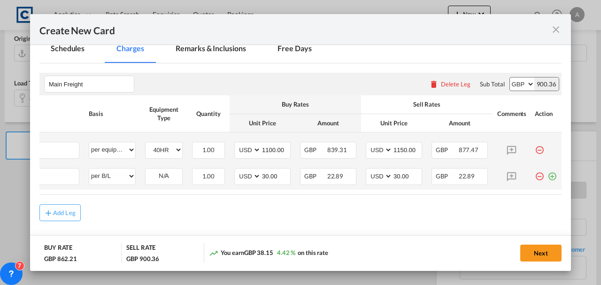
click at [548, 177] on md-icon "icon-plus-circle-outline green-400-fg" at bounding box center [552, 172] width 9 height 9
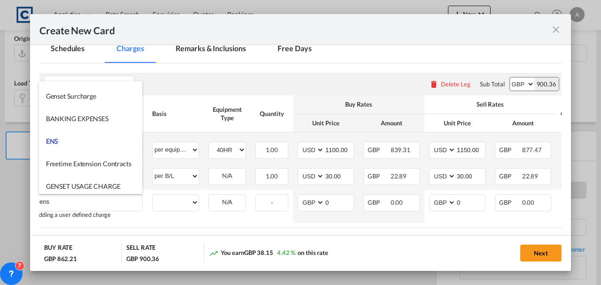
scroll to position [407, 0]
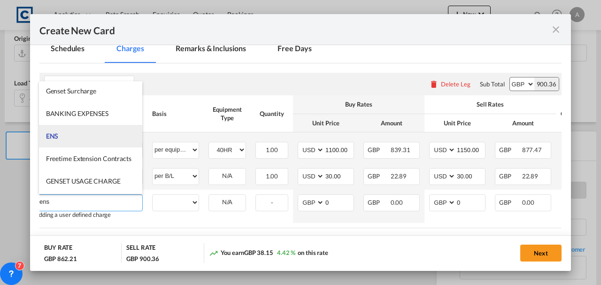
click at [74, 136] on li "ENS" at bounding box center [91, 136] width 104 height 23
type input "ENS"
select select "per B/L"
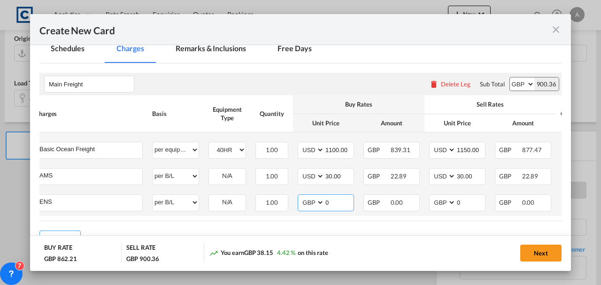
click at [309, 204] on select "AED AFN ALL AMD ANG AOA ARS AUD AWG AZN BAM BBD BDT BGN BHD BIF BMD BND BOB BRL…" at bounding box center [312, 202] width 24 height 13
select select "string:USD"
click at [300, 196] on select "AED AFN ALL AMD ANG AOA ARS AUD AWG AZN BAM BBD BDT BGN BHD BIF BMD BND BOB BRL…" at bounding box center [312, 202] width 24 height 13
click at [441, 202] on select "AED AFN ALL AMD ANG AOA ARS AUD AWG AZN BAM BBD BDT BGN BHD BIF BMD BND BOB BRL…" at bounding box center [443, 202] width 24 height 13
select select "string:USD"
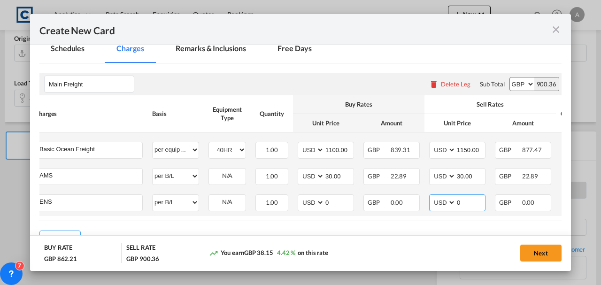
click at [431, 196] on select "AED AFN ALL AMD ANG AOA ARS AUD AWG AZN BAM BBD BDT BGN BHD BIF BMD BND BOB BRL…" at bounding box center [443, 202] width 24 height 13
click at [352, 203] on input "0" at bounding box center [338, 202] width 29 height 14
type input "30.00"
click at [468, 206] on input "0" at bounding box center [470, 202] width 29 height 14
type input "30.00"
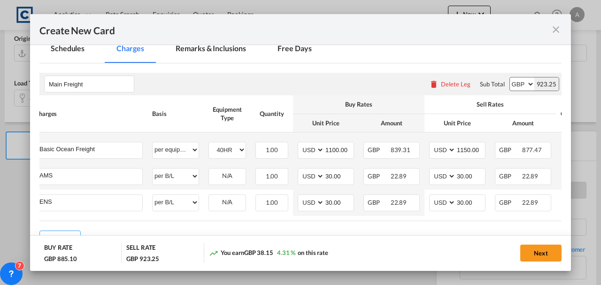
scroll to position [0, 77]
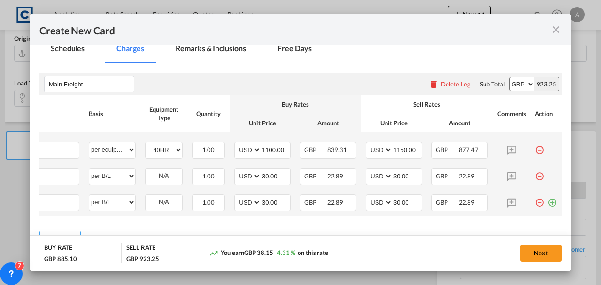
click at [548, 203] on md-icon "icon-plus-circle-outline green-400-fg" at bounding box center [552, 198] width 9 height 9
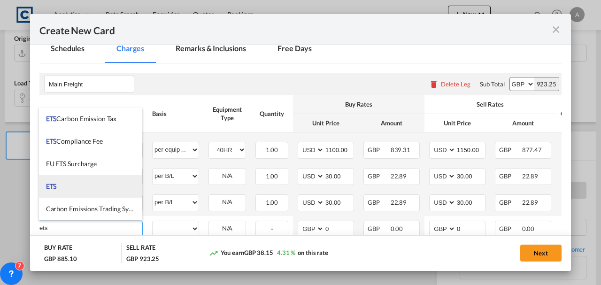
click at [84, 186] on li "ETS" at bounding box center [91, 186] width 104 height 23
type input "ETS"
select select "per equipment"
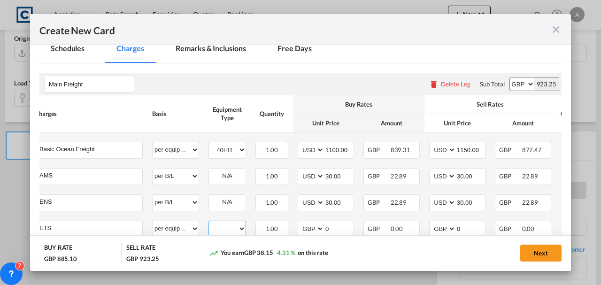
click at [232, 228] on select "40HR" at bounding box center [227, 229] width 37 height 13
select select "40HR"
click at [209, 223] on select "40HR" at bounding box center [227, 229] width 37 height 13
click at [310, 230] on select "AED AFN ALL AMD ANG AOA ARS AUD AWG AZN BAM BBD BDT BGN BHD BIF BMD BND BOB BRL…" at bounding box center [312, 229] width 24 height 13
click at [300, 223] on select "AED AFN ALL AMD ANG AOA ARS AUD AWG AZN BAM BBD BDT BGN BHD BIF BMD BND BOB BRL…" at bounding box center [312, 229] width 24 height 13
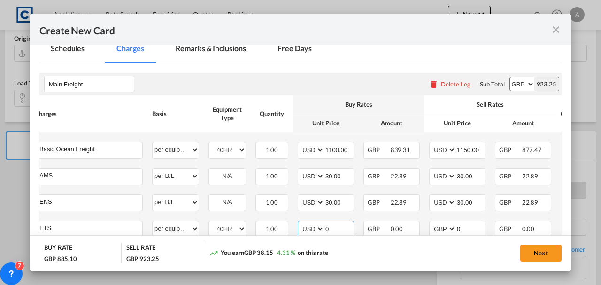
click at [337, 224] on input "0" at bounding box center [338, 228] width 29 height 14
click at [318, 228] on select "AED AFN ALL AMD ANG AOA ARS AUD AWG AZN BAM BBD BDT BGN BHD BIF BMD BND BOB BRL…" at bounding box center [312, 229] width 24 height 13
select select "string:EUR"
click at [300, 223] on select "AED AFN ALL AMD ANG AOA ARS AUD AWG AZN BAM BBD BDT BGN BHD BIF BMD BND BOB BRL…" at bounding box center [312, 229] width 24 height 13
click at [329, 228] on input "0" at bounding box center [338, 228] width 29 height 14
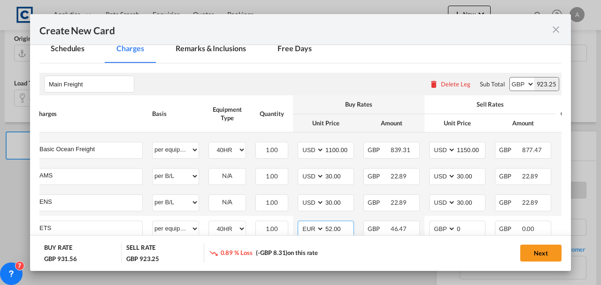
type input "52.00"
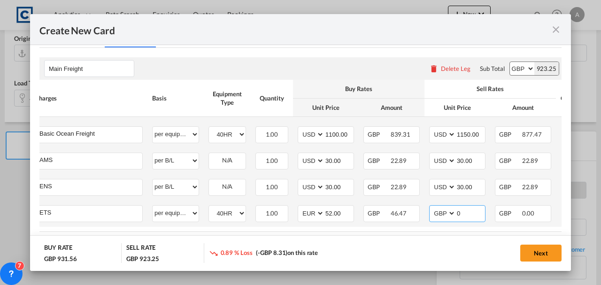
click at [442, 215] on select "AED AFN ALL AMD ANG AOA ARS AUD AWG AZN BAM BBD BDT BGN BHD BIF BMD BND BOB BRL…" at bounding box center [443, 213] width 24 height 13
select select "string:EUR"
click at [431, 207] on select "AED AFN ALL AMD ANG AOA ARS AUD AWG AZN BAM BBD BDT BGN BHD BIF BMD BND BOB BRL…" at bounding box center [443, 213] width 24 height 13
click at [461, 215] on input "0" at bounding box center [470, 213] width 29 height 14
type input "52.00"
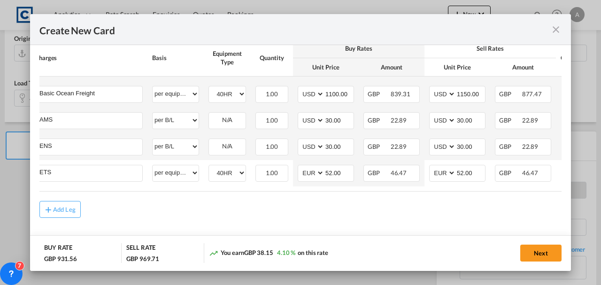
scroll to position [270, 0]
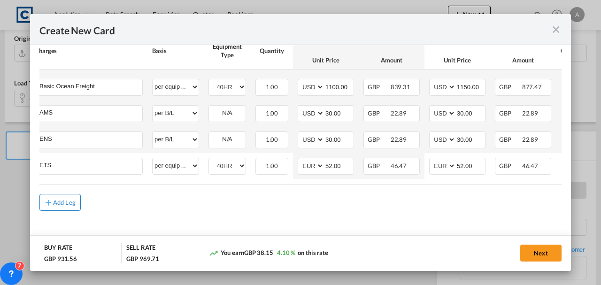
click at [67, 205] on div "Add Leg" at bounding box center [64, 203] width 23 height 6
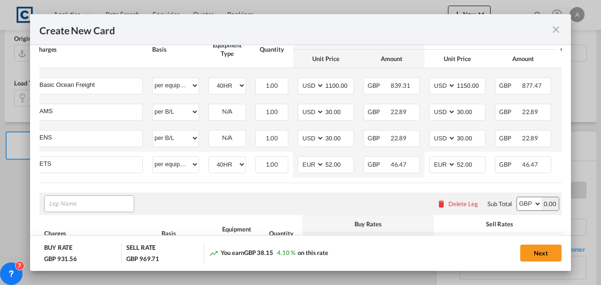
click at [67, 205] on input "Leg Name" at bounding box center [91, 204] width 85 height 14
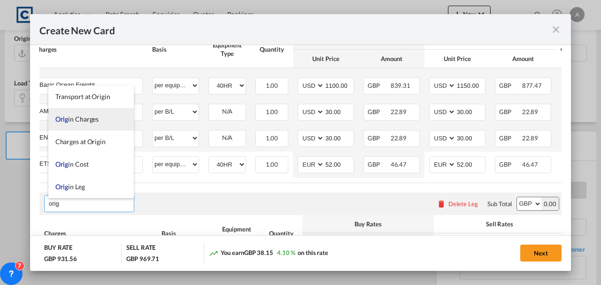
click at [85, 124] on li "Orig in Charges" at bounding box center [90, 119] width 85 height 23
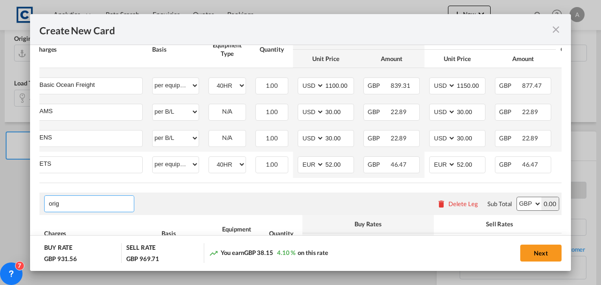
type input "Origin Charges"
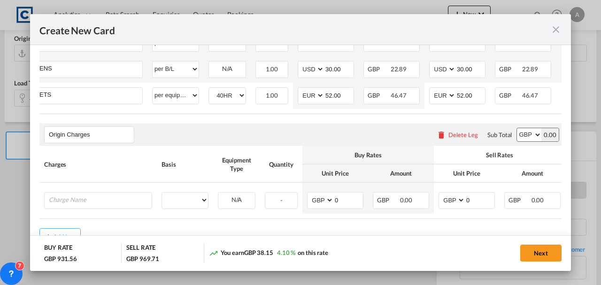
scroll to position [344, 0]
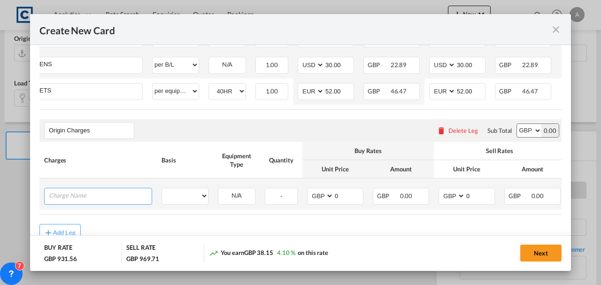
click at [97, 197] on input "Charge Name" at bounding box center [100, 195] width 103 height 14
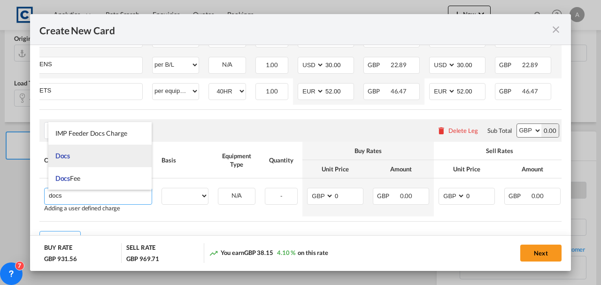
click at [81, 147] on li "Docs" at bounding box center [100, 156] width 104 height 23
type input "Docs"
select select "per shipment"
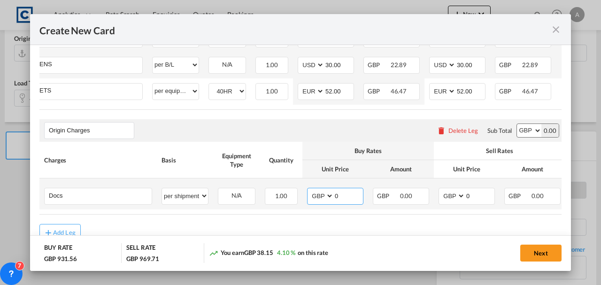
click at [350, 196] on input "0" at bounding box center [348, 195] width 29 height 14
type input "45.00"
click at [479, 198] on input "0" at bounding box center [479, 195] width 29 height 14
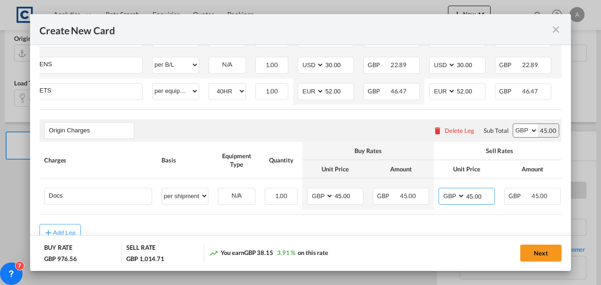
type input "45.00"
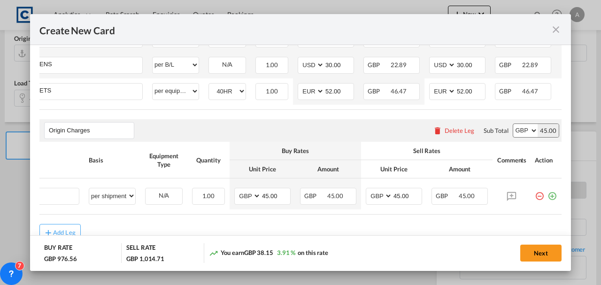
scroll to position [0, 77]
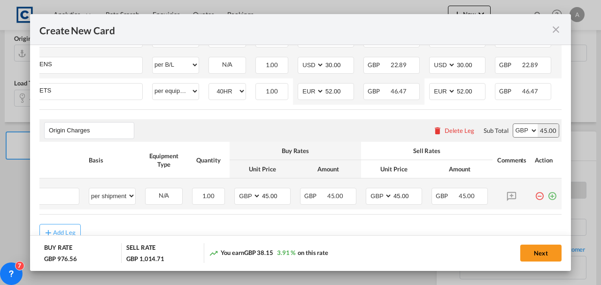
click at [549, 197] on md-icon "icon-plus-circle-outline green-400-fg" at bounding box center [552, 192] width 9 height 9
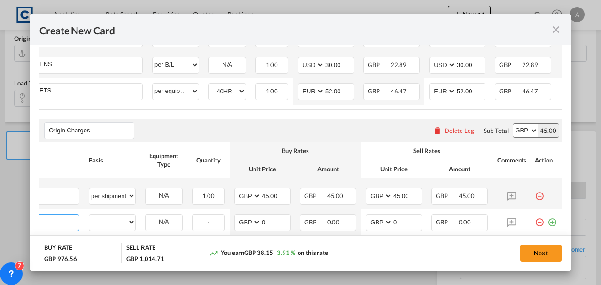
scroll to position [0, 9]
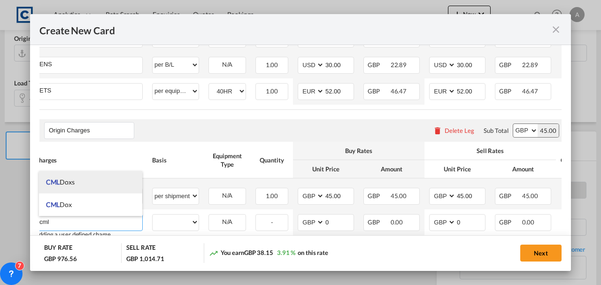
click at [89, 186] on li "CML Doxs" at bounding box center [91, 182] width 104 height 23
type input "CML Doxs"
select select "per B/L"
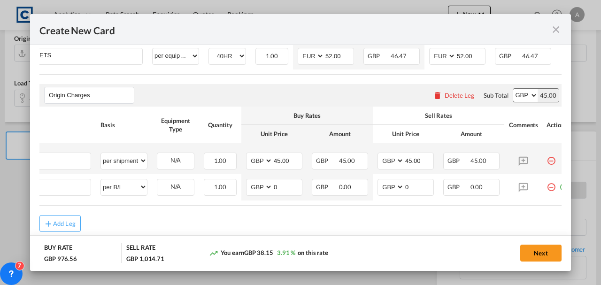
scroll to position [0, 77]
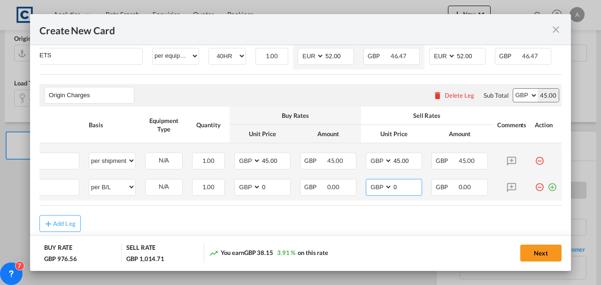
click at [397, 191] on input "0" at bounding box center [407, 186] width 29 height 14
type input "5.00"
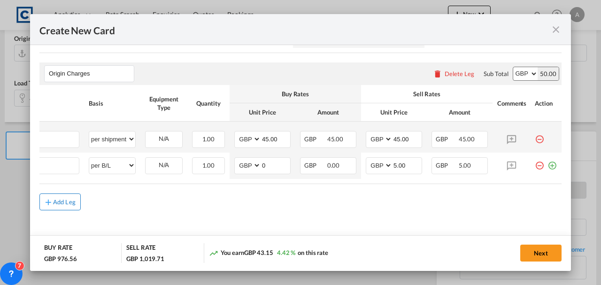
click at [61, 206] on button "Add Leg" at bounding box center [59, 201] width 41 height 17
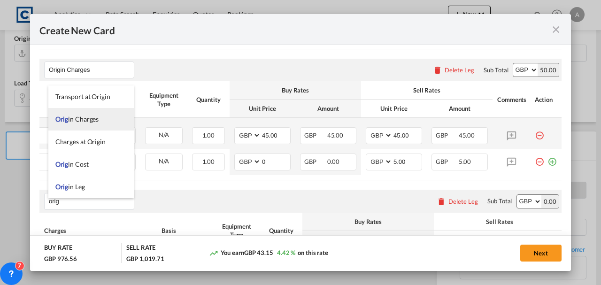
type input "orig"
click at [59, 122] on span "Orig" at bounding box center [61, 119] width 13 height 8
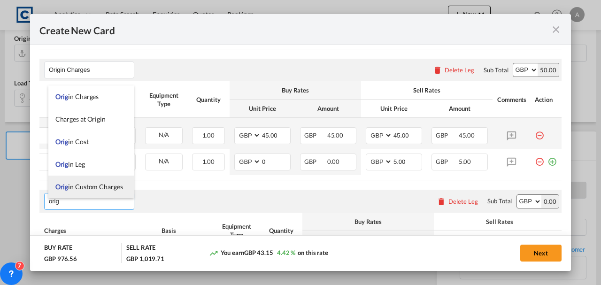
click at [103, 189] on span "Orig in Custom Charges" at bounding box center [89, 187] width 68 height 8
type input "Origin Custom Charges"
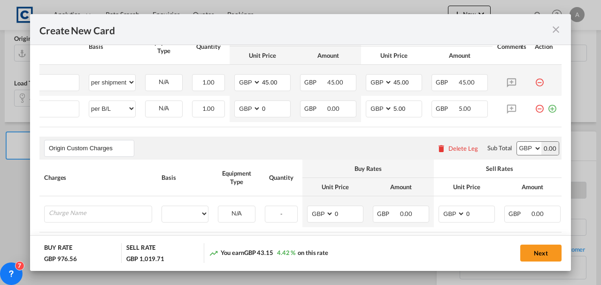
scroll to position [463, 0]
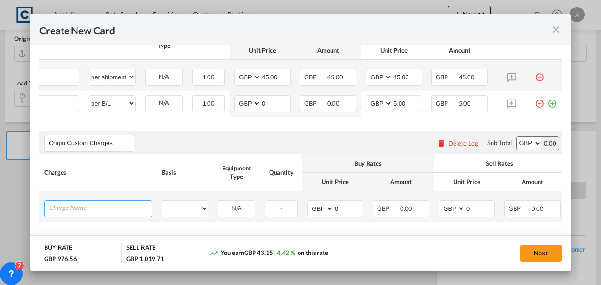
click at [98, 210] on input "Charge Name" at bounding box center [100, 208] width 103 height 14
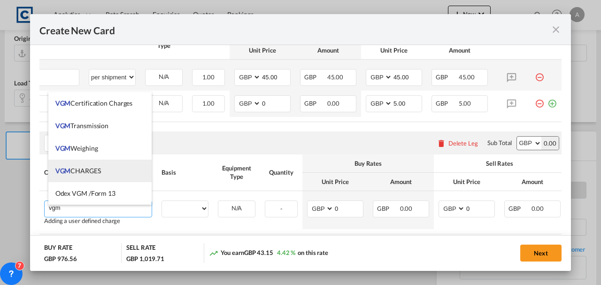
click at [76, 171] on span "VGM CHARGES" at bounding box center [78, 171] width 46 height 8
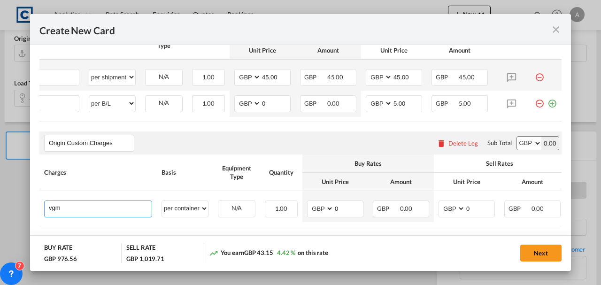
type input "VGM CHARGES"
select select "per container"
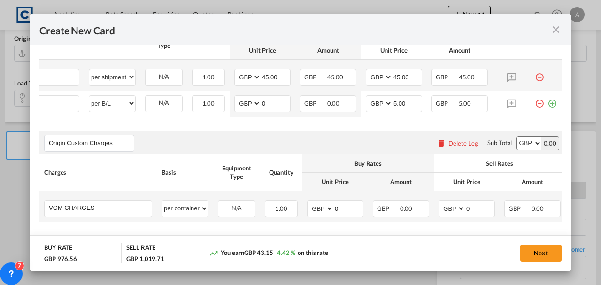
click at [343, 222] on td "AED AFN ALL AMD ANG AOA ARS AUD AWG AZN BAM BBD BDT BGN BHD BIF BMD BND [PERSON…" at bounding box center [335, 206] width 66 height 31
click at [342, 215] on input "0" at bounding box center [348, 208] width 29 height 14
type input "35.00"
click at [479, 215] on input "0" at bounding box center [479, 208] width 29 height 14
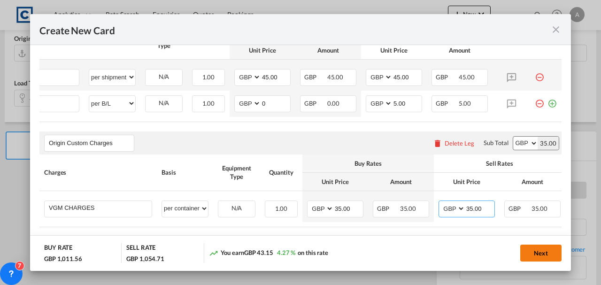
type input "35.00"
click at [532, 249] on button "Next" at bounding box center [540, 253] width 41 height 17
type input "1100"
type input "1150"
type input "30"
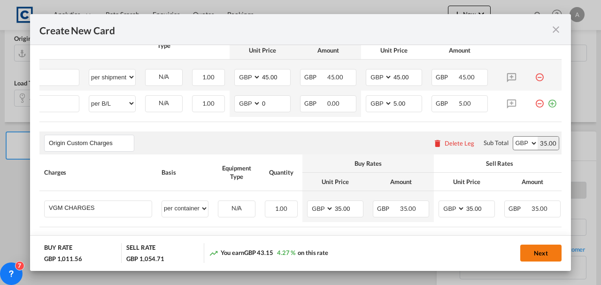
type input "30"
type input "52"
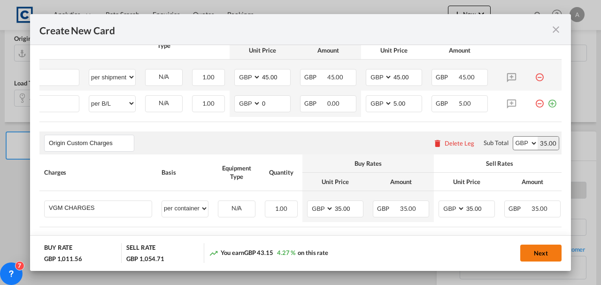
type input "45"
type input "5"
type input "35"
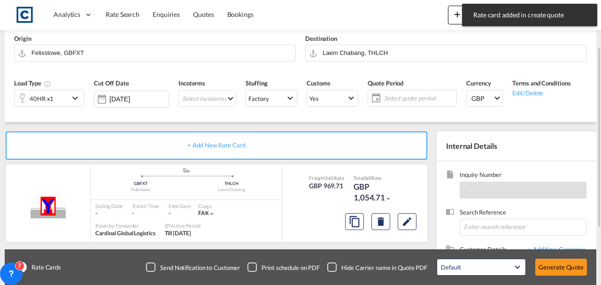
click at [417, 94] on span "Select quote period" at bounding box center [419, 98] width 70 height 8
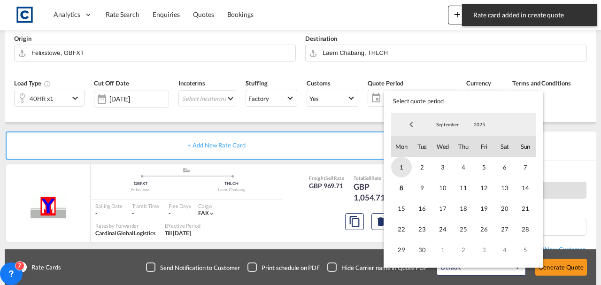
click at [403, 170] on span "1" at bounding box center [401, 167] width 21 height 21
click at [422, 247] on span "30" at bounding box center [422, 249] width 21 height 21
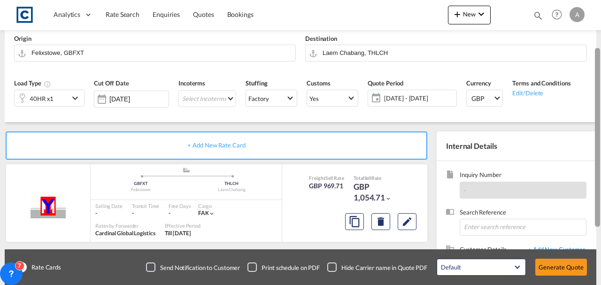
drag, startPoint x: 601, startPoint y: 100, endPoint x: 600, endPoint y: 127, distance: 27.3
click at [600, 127] on div at bounding box center [600, 142] width 2 height 281
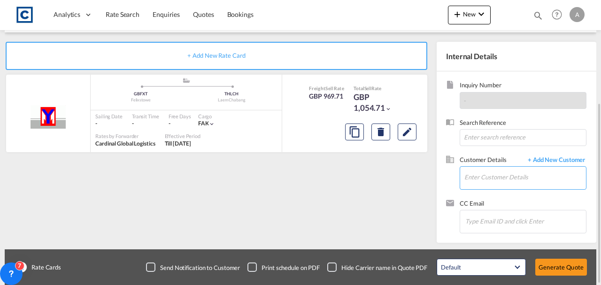
click at [481, 178] on input "Enter Customer Details" at bounding box center [525, 177] width 122 height 21
paste input "[EMAIL_ADDRESS][DOMAIN_NAME]"
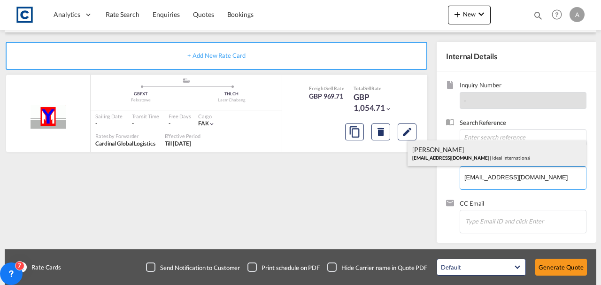
click at [472, 152] on div "[PERSON_NAME] [EMAIL_ADDRESS][DOMAIN_NAME] | Ideal International" at bounding box center [497, 152] width 178 height 25
type input "Ideal International, [PERSON_NAME], [EMAIL_ADDRESS][DOMAIN_NAME]"
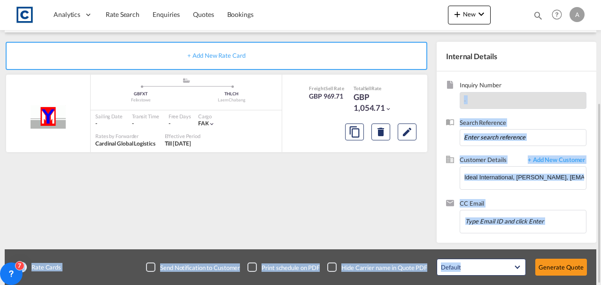
drag, startPoint x: 600, startPoint y: 132, endPoint x: 587, endPoint y: 84, distance: 50.6
click at [587, 84] on md-content "Analytics Dashboard Rate Search Enquiries Quotes Bookings New Bookings Quotes E…" at bounding box center [300, 142] width 601 height 285
click at [559, 265] on button "Generate Quote" at bounding box center [561, 267] width 52 height 17
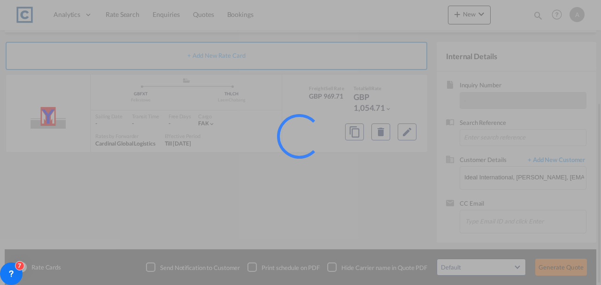
click at [559, 265] on div at bounding box center [300, 142] width 601 height 285
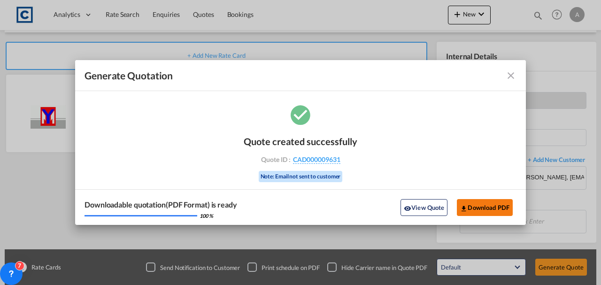
click at [488, 209] on button "Download PDF" at bounding box center [485, 207] width 56 height 17
click at [479, 215] on button "Download PDF" at bounding box center [485, 207] width 56 height 17
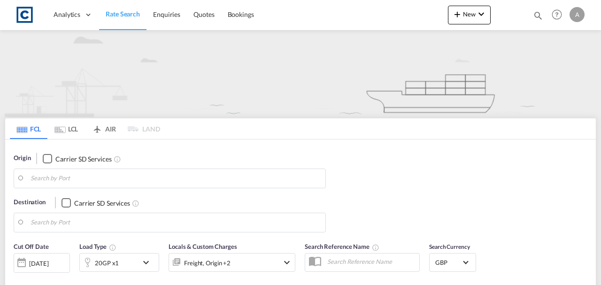
type input "HU13"
type input "[GEOGRAPHIC_DATA], [GEOGRAPHIC_DATA]"
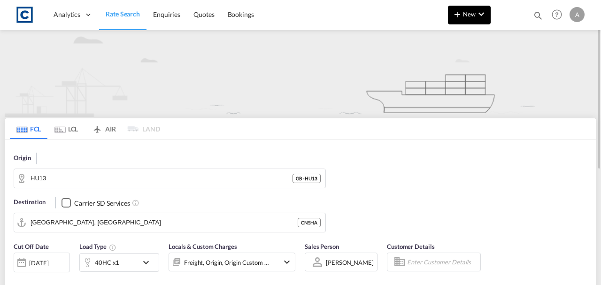
click at [470, 21] on button "New" at bounding box center [469, 15] width 43 height 19
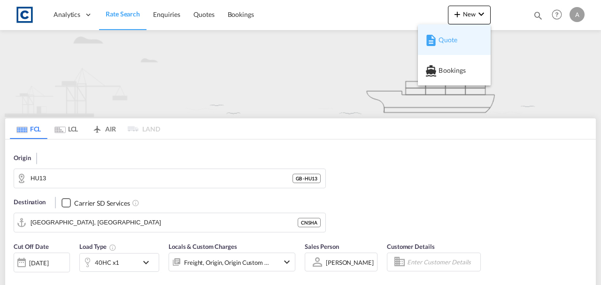
click at [437, 41] on div "Quote" at bounding box center [454, 39] width 58 height 23
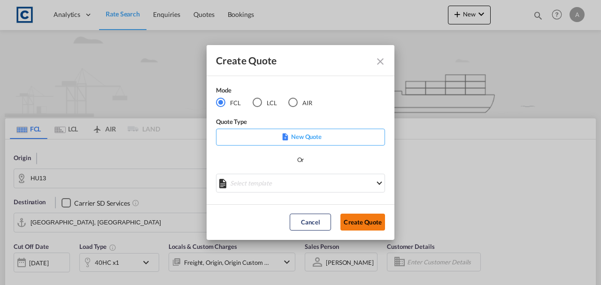
click at [351, 222] on button "Create Quote" at bounding box center [362, 222] width 45 height 17
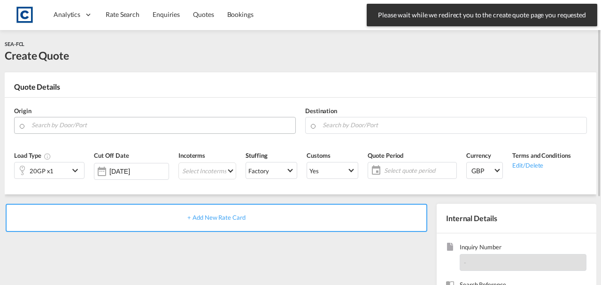
click at [80, 125] on input "Search by Door/Port" at bounding box center [160, 125] width 259 height 16
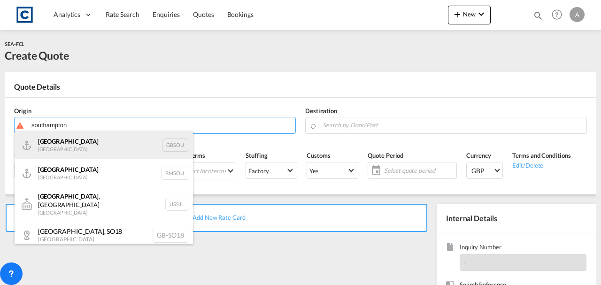
click at [69, 147] on div "Southampton United Kingdom GBSOU" at bounding box center [104, 145] width 178 height 28
type input "[GEOGRAPHIC_DATA], GBSOU"
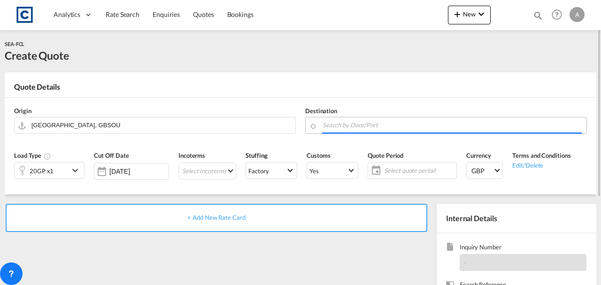
click at [326, 127] on input "Search by Door/Port" at bounding box center [452, 125] width 259 height 16
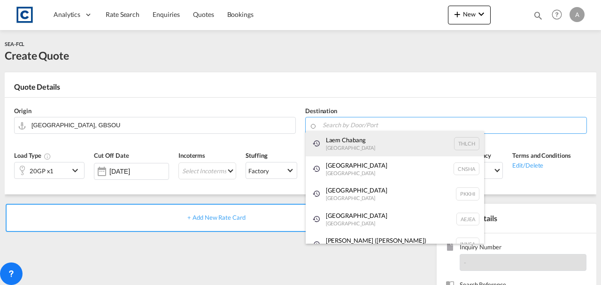
click at [332, 147] on div "Laem Chabang Thailand THLCH" at bounding box center [395, 143] width 178 height 25
type input "Laem Chabang, THLCH"
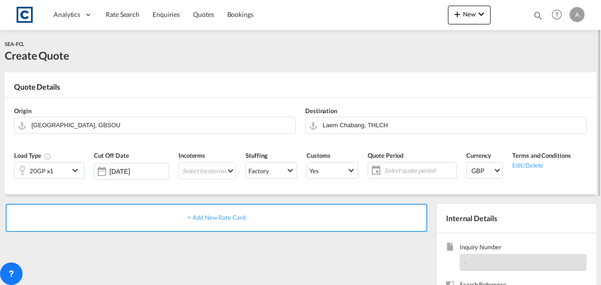
click at [241, 220] on span "+ Add New Rate Card" at bounding box center [216, 218] width 58 height 8
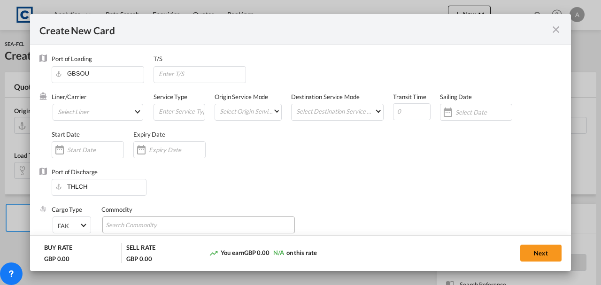
type input "Basic Ocean Freight"
select select "per equipment"
click at [556, 30] on md-icon "icon-close fg-AAA8AD m-0 pointer" at bounding box center [555, 29] width 11 height 11
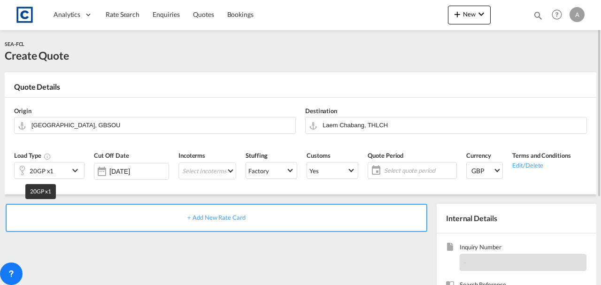
click at [38, 164] on div "20GP x1" at bounding box center [42, 170] width 24 height 13
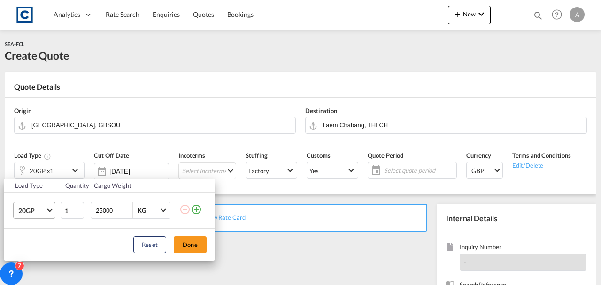
click at [41, 208] on span "20GP" at bounding box center [31, 210] width 27 height 9
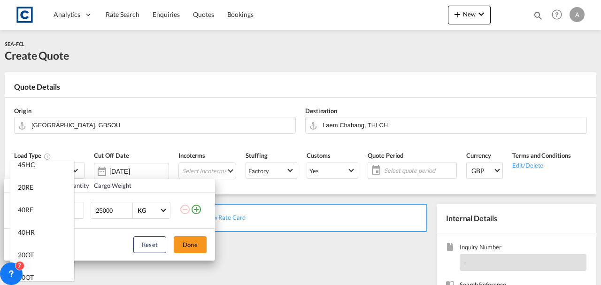
scroll to position [75, 0]
click at [35, 231] on md-option "40HR" at bounding box center [42, 232] width 64 height 23
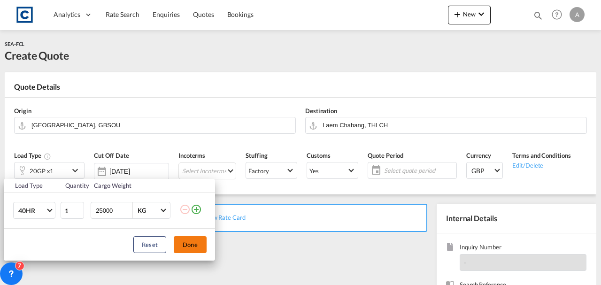
click at [188, 242] on button "Done" at bounding box center [190, 244] width 33 height 17
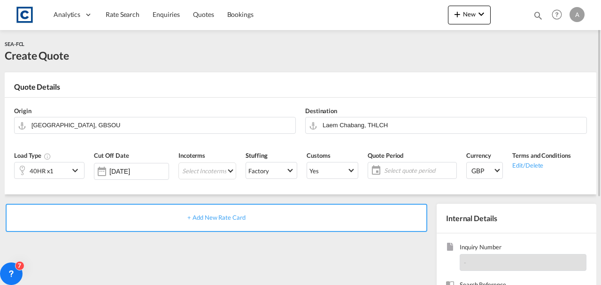
click at [165, 208] on div "+ Add New Rate Card" at bounding box center [217, 218] width 422 height 28
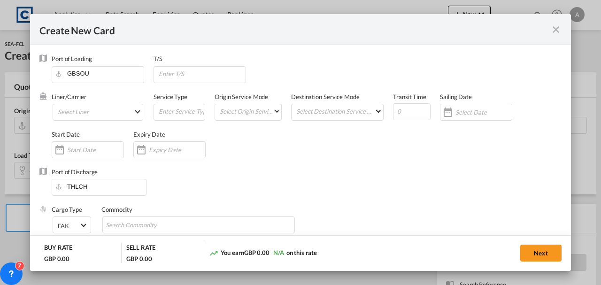
type input "Basic Ocean Freight"
select select "per equipment"
click at [94, 115] on md-select "Select Liner 2HM LOGISTICS D.O.O 2M Alliance AAXL GLOBAL SHIPPING LINES LLC [PE…" at bounding box center [98, 112] width 91 height 17
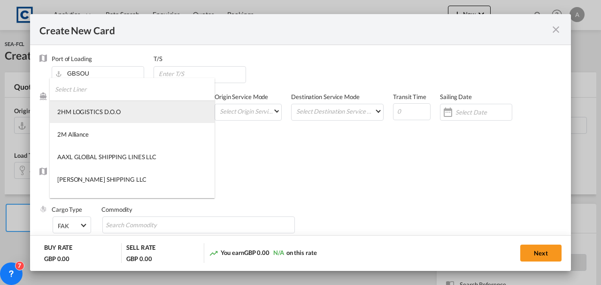
type md-option "1489"
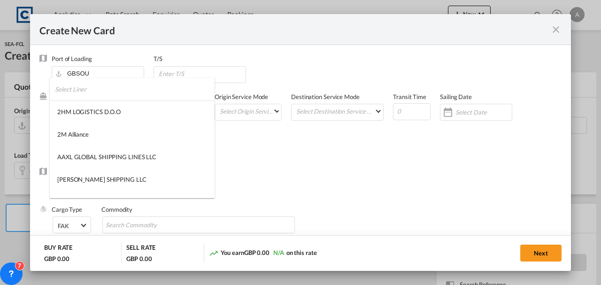
click at [77, 83] on input "search" at bounding box center [135, 89] width 160 height 23
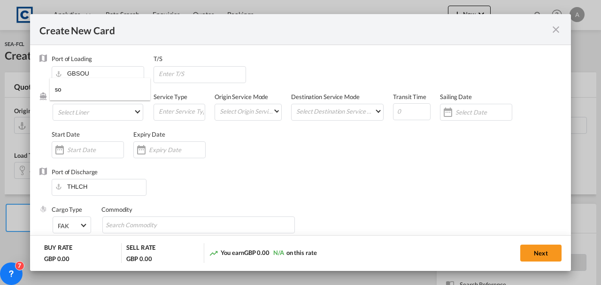
type input "s"
type input "south"
click at [99, 112] on md-backdrop at bounding box center [300, 142] width 601 height 285
click at [99, 112] on md-select "Select Liner" at bounding box center [98, 112] width 91 height 17
click at [88, 123] on input "search" at bounding box center [102, 123] width 80 height 23
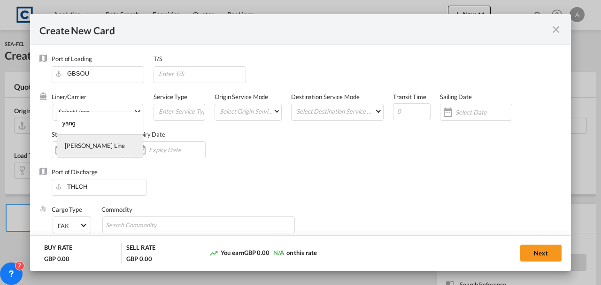
type input "yang"
click at [86, 152] on md-option "[PERSON_NAME] Line" at bounding box center [99, 145] width 85 height 23
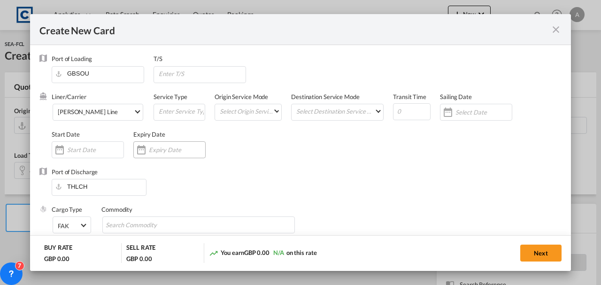
click at [161, 146] on input "Create New Card ..." at bounding box center [177, 150] width 56 height 8
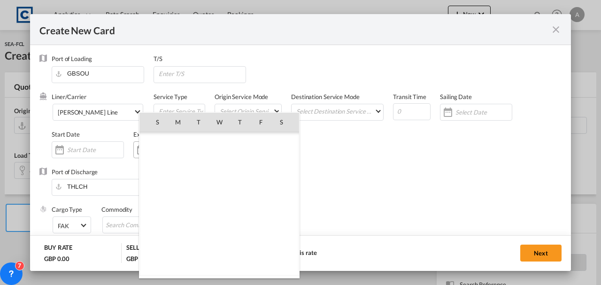
scroll to position [217521, 0]
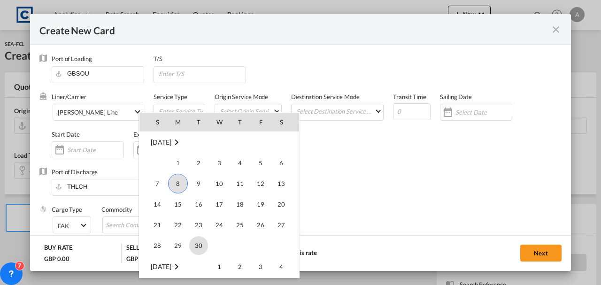
click at [196, 249] on span "30" at bounding box center [198, 245] width 19 height 19
type input "[DATE]"
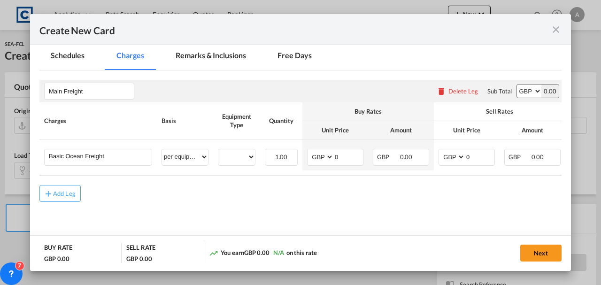
scroll to position [199, 0]
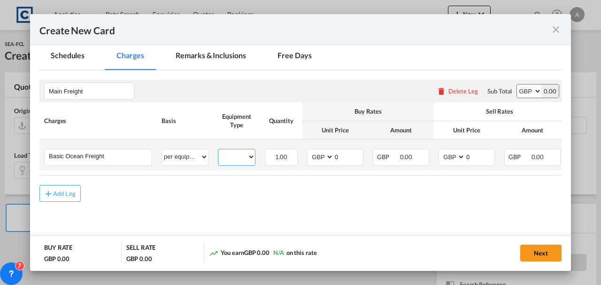
click at [235, 154] on select "40HR" at bounding box center [236, 157] width 37 height 13
select select "40HR"
click at [218, 151] on select "40HR" at bounding box center [236, 157] width 37 height 13
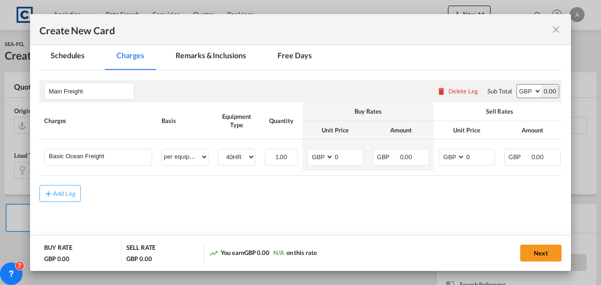
click at [518, 90] on select "AED AFN ALL AMD ANG AOA ARS AUD AWG AZN BAM BBD BDT BGN BHD BIF BMD BND BOB BRL…" at bounding box center [529, 91] width 24 height 13
select select "string:USD"
click at [517, 85] on select "AED AFN ALL AMD ANG AOA ARS AUD AWG AZN BAM BBD BDT BGN BHD BIF BMD BND BOB BRL…" at bounding box center [529, 91] width 24 height 13
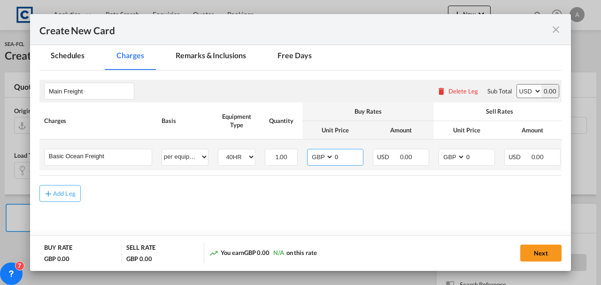
click at [322, 154] on select "AED AFN ALL AMD ANG AOA ARS AUD AWG AZN BAM BBD BDT BGN BHD BIF BMD BND BOB BRL…" at bounding box center [321, 157] width 24 height 13
select select "string:USD"
click at [309, 151] on select "AED AFN ALL AMD ANG AOA ARS AUD AWG AZN BAM BBD BDT BGN BHD BIF BMD BND BOB BRL…" at bounding box center [321, 157] width 24 height 13
click at [462, 158] on select "AED AFN ALL AMD ANG AOA ARS AUD AWG AZN BAM BBD BDT BGN BHD BIF BMD BND BOB BRL…" at bounding box center [452, 157] width 24 height 13
select select "string:USD"
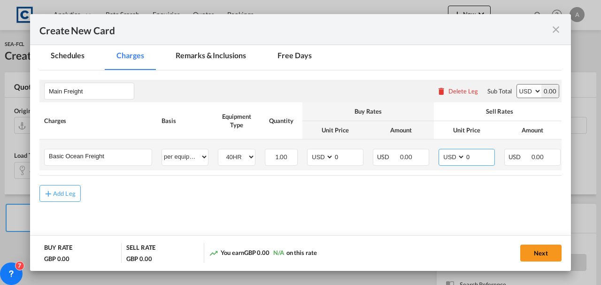
click at [440, 151] on select "AED AFN ALL AMD ANG AOA ARS AUD AWG AZN BAM BBD BDT BGN BHD BIF BMD BND BOB BRL…" at bounding box center [452, 157] width 24 height 13
click at [356, 160] on input "0" at bounding box center [348, 156] width 29 height 14
type input "900.00"
click at [491, 155] on input "0" at bounding box center [479, 156] width 29 height 14
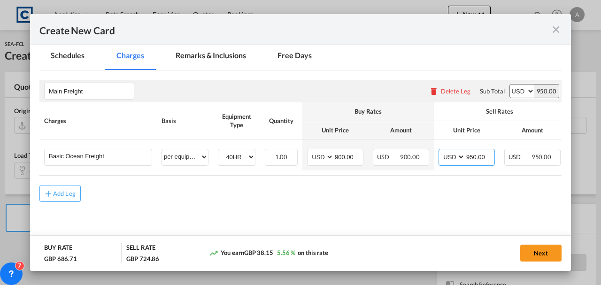
type input "950.00"
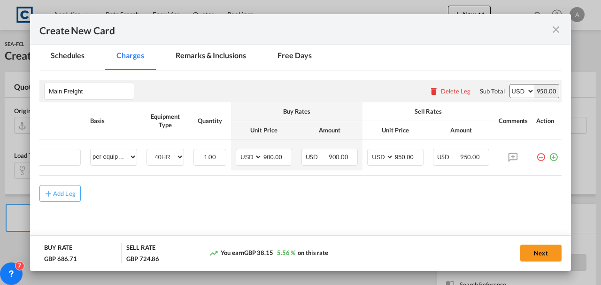
scroll to position [0, 77]
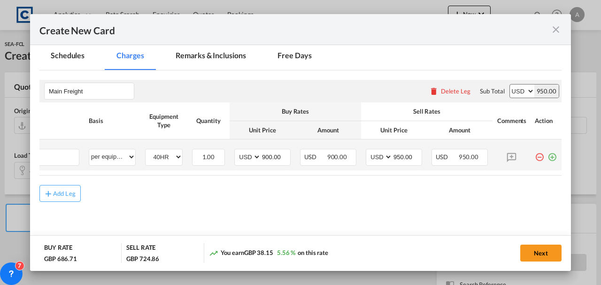
click at [548, 158] on md-icon "icon-plus-circle-outline green-400-fg" at bounding box center [552, 153] width 9 height 9
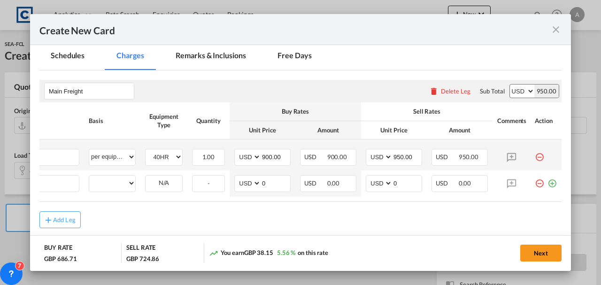
scroll to position [0, 9]
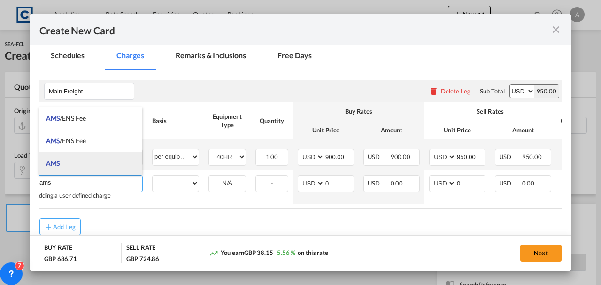
click at [94, 163] on li "AMS" at bounding box center [91, 163] width 104 height 23
type input "AMS"
select select "per B/L"
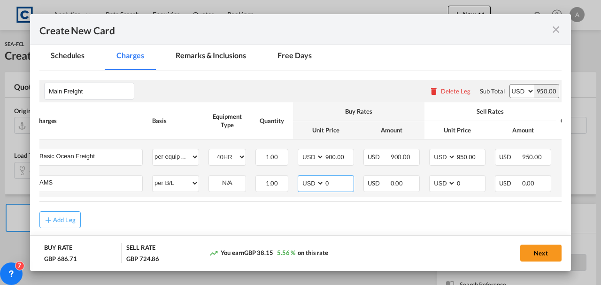
click at [337, 187] on input "0" at bounding box center [338, 183] width 29 height 14
type input "30.00"
click at [481, 185] on input "0" at bounding box center [470, 183] width 29 height 14
type input "30.00"
click at [469, 201] on table "Charges Basis Equipment Type Quantity Buy Rates Sell Rates Comments Action Unit…" at bounding box center [327, 151] width 595 height 99
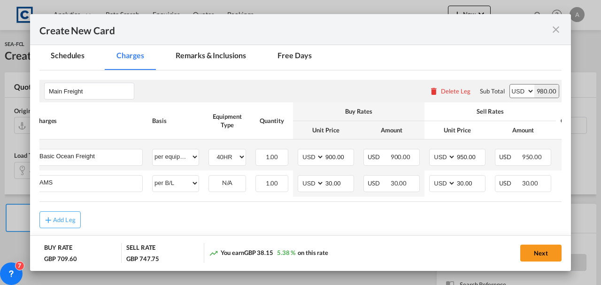
scroll to position [0, 77]
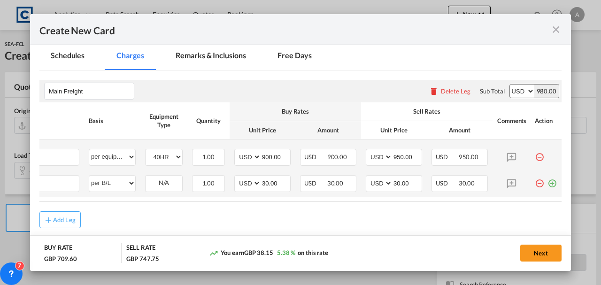
click at [548, 185] on md-icon "icon-plus-circle-outline green-400-fg" at bounding box center [552, 179] width 9 height 9
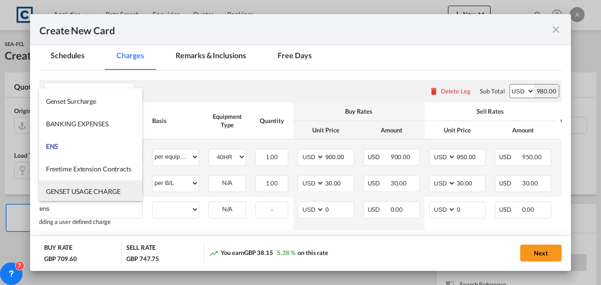
scroll to position [409, 0]
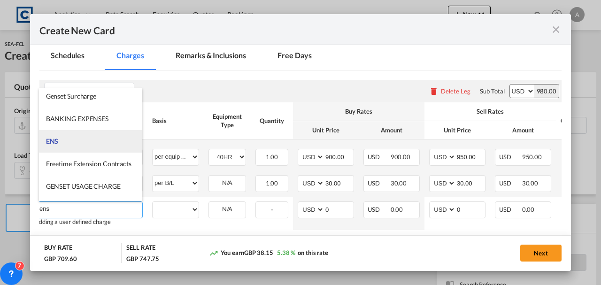
click at [65, 139] on li "ENS" at bounding box center [91, 141] width 104 height 23
type input "ENS"
select select "per B/L"
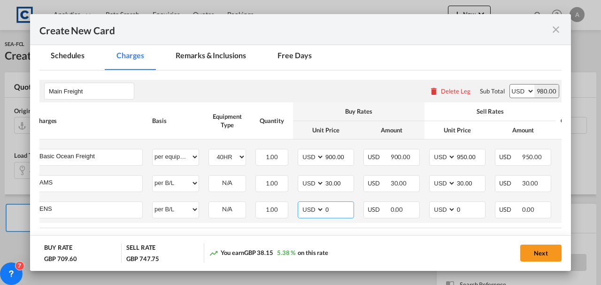
click at [343, 213] on input "0" at bounding box center [338, 209] width 29 height 14
type input "30.00"
click at [467, 209] on input "0" at bounding box center [470, 209] width 29 height 14
type input "30.00"
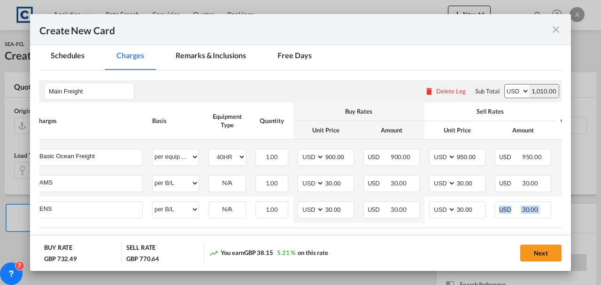
drag, startPoint x: 463, startPoint y: 227, endPoint x: 503, endPoint y: 230, distance: 40.5
click at [503, 230] on rate-modification "Main Freight Please enter leg name Leg Name Already Exists Delete Leg Sub Total…" at bounding box center [300, 162] width 522 height 184
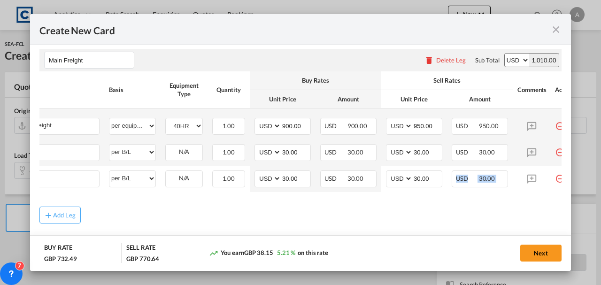
scroll to position [0, 77]
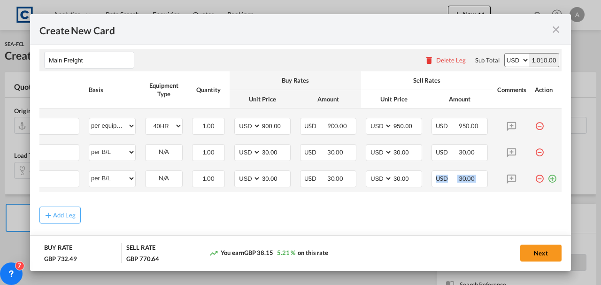
click at [548, 177] on md-icon "icon-plus-circle-outline green-400-fg" at bounding box center [552, 174] width 9 height 9
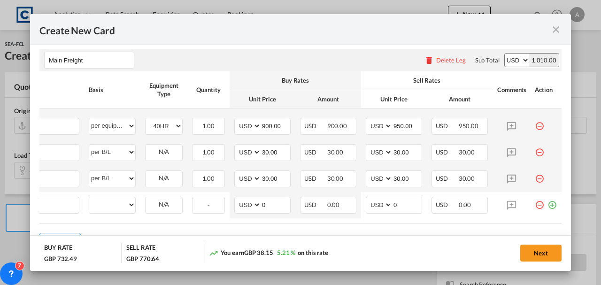
scroll to position [0, 9]
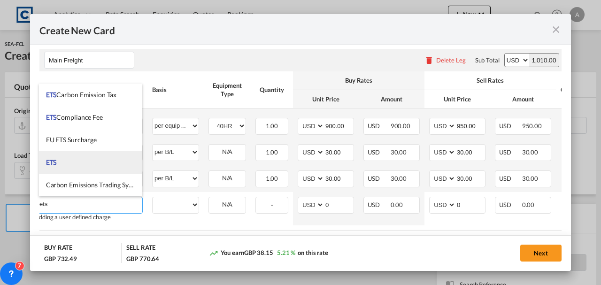
click at [53, 160] on span "ETS" at bounding box center [51, 162] width 11 height 8
type input "ETS"
select select "per equipment"
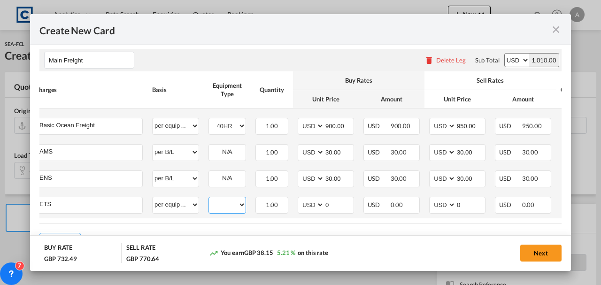
click at [217, 205] on select "40HR" at bounding box center [227, 205] width 37 height 13
select select "40HR"
click at [209, 199] on select "40HR" at bounding box center [227, 205] width 37 height 13
click at [332, 208] on input "0" at bounding box center [338, 204] width 29 height 14
click at [310, 207] on select "AED AFN ALL AMD ANG AOA ARS AUD AWG AZN BAM BBD BDT BGN BHD BIF BMD BND BOB BRL…" at bounding box center [312, 205] width 24 height 13
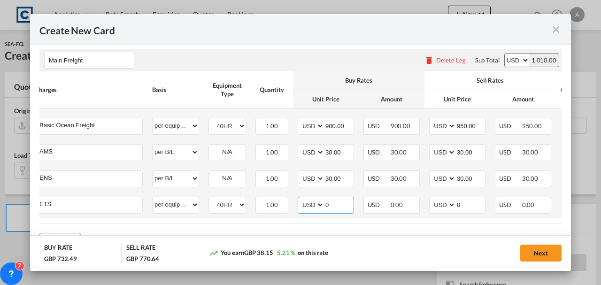
select select "string:EUR"
click at [300, 199] on select "AED AFN ALL AMD ANG AOA ARS AUD AWG AZN BAM BBD BDT BGN BHD BIF BMD BND BOB BRL…" at bounding box center [312, 205] width 24 height 13
click at [335, 207] on input "0" at bounding box center [338, 204] width 29 height 14
type input "52.00"
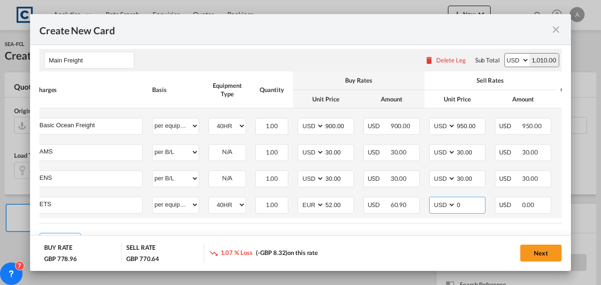
click at [444, 204] on select "AED AFN ALL AMD ANG AOA ARS AUD AWG AZN BAM BBD BDT BGN BHD BIF BMD BND BOB BRL…" at bounding box center [443, 205] width 24 height 13
select select "string:EUR"
click at [431, 199] on select "AED AFN ALL AMD ANG AOA ARS AUD AWG AZN BAM BBD BDT BGN BHD BIF BMD BND BOB BRL…" at bounding box center [443, 205] width 24 height 13
click at [460, 205] on input "0" at bounding box center [470, 204] width 29 height 14
type input "52.00"
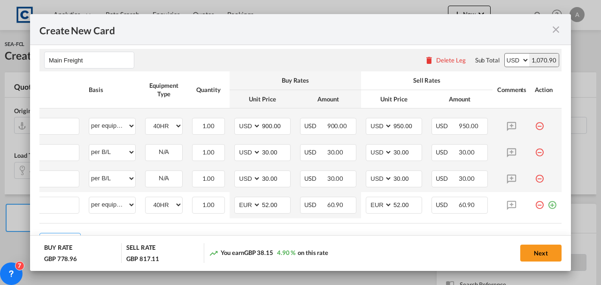
scroll to position [270, 0]
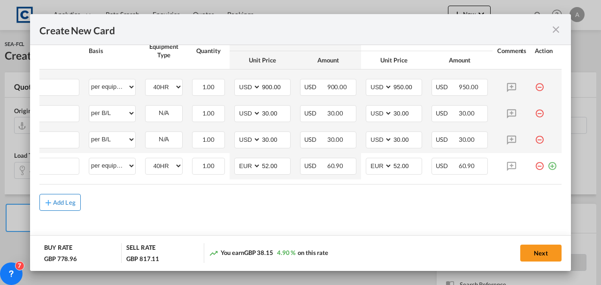
click at [68, 195] on button "Add Leg" at bounding box center [59, 202] width 41 height 17
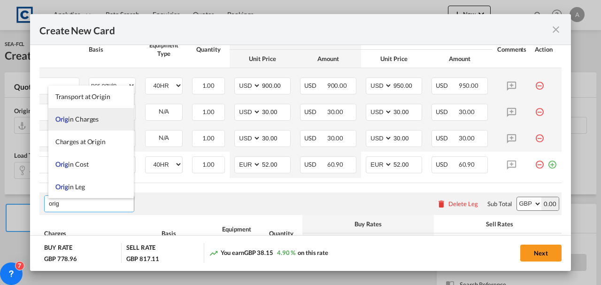
click at [62, 124] on li "Orig in Charges" at bounding box center [90, 119] width 85 height 23
type input "Origin Charges"
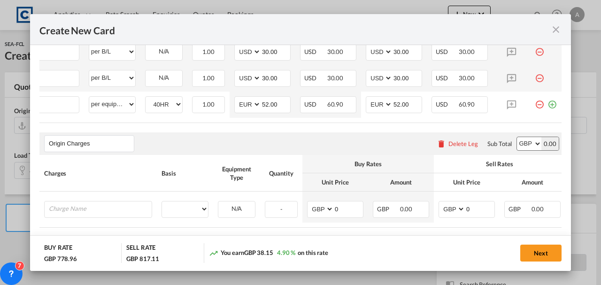
scroll to position [327, 0]
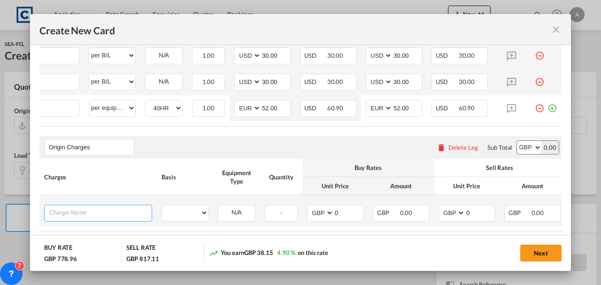
click at [100, 219] on input "Charge Name" at bounding box center [100, 212] width 103 height 14
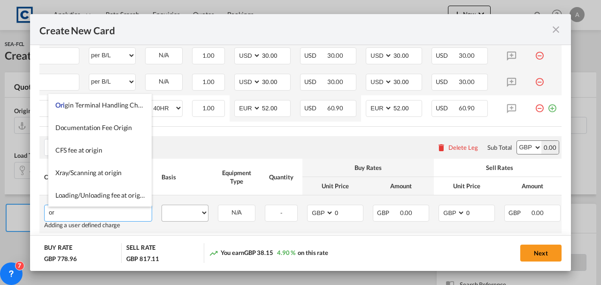
type input "o"
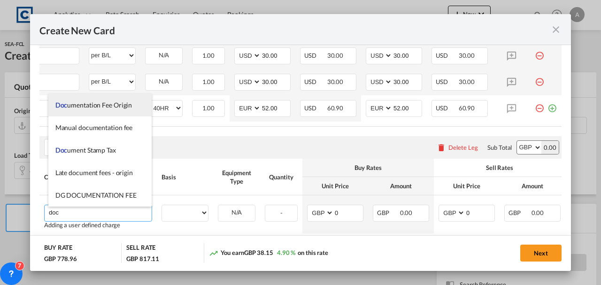
click at [103, 105] on span "Doc umentation Fee Origin" at bounding box center [93, 105] width 77 height 8
type input "Documentation Fee Origin"
select select "per B/L"
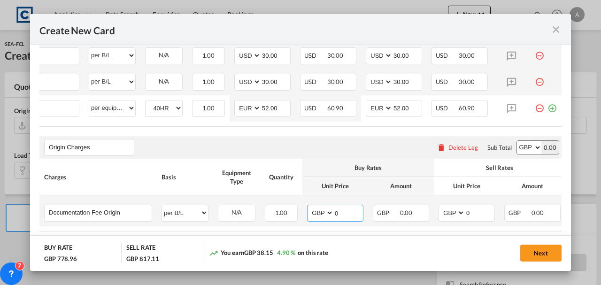
click at [344, 216] on input "0" at bounding box center [348, 212] width 29 height 14
type input "45.00"
click at [478, 219] on input "0" at bounding box center [479, 212] width 29 height 14
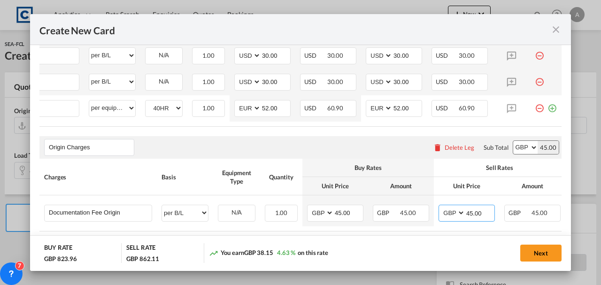
type input "45.00"
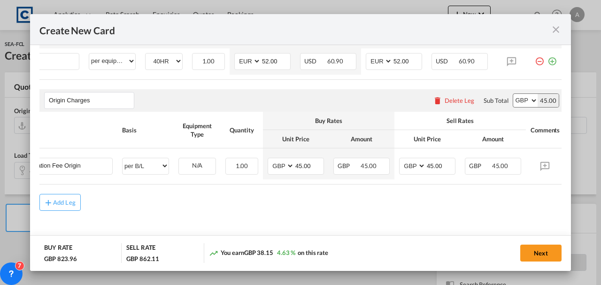
scroll to position [0, 77]
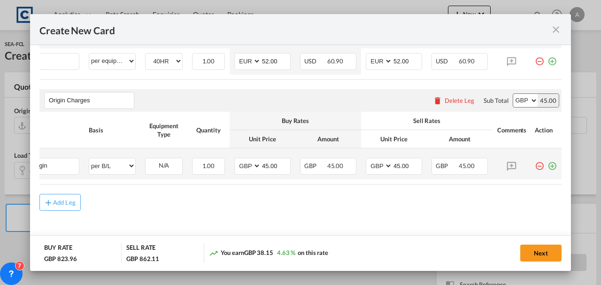
click at [548, 167] on md-icon "icon-plus-circle-outline green-400-fg" at bounding box center [552, 162] width 9 height 9
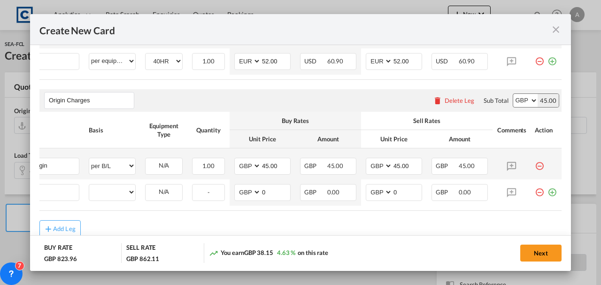
scroll to position [0, 9]
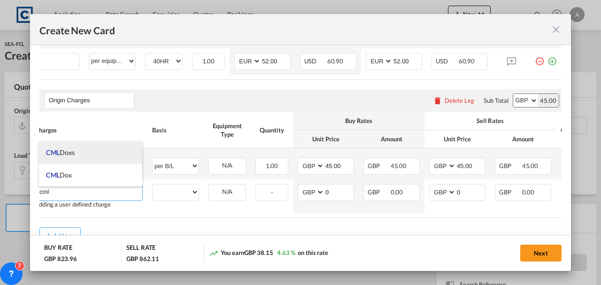
click at [111, 155] on li "CML Doxs" at bounding box center [91, 152] width 104 height 23
type input "CML Doxs"
select select "per B/L"
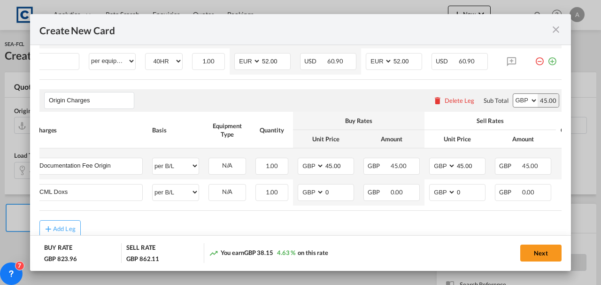
scroll to position [0, 77]
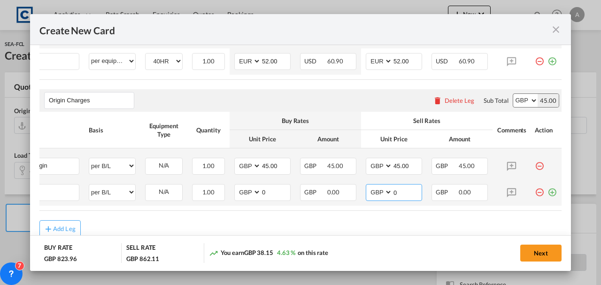
click at [394, 196] on input "0" at bounding box center [407, 192] width 29 height 14
type input "5.00"
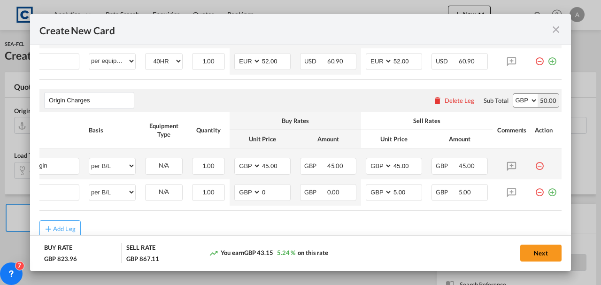
scroll to position [404, 0]
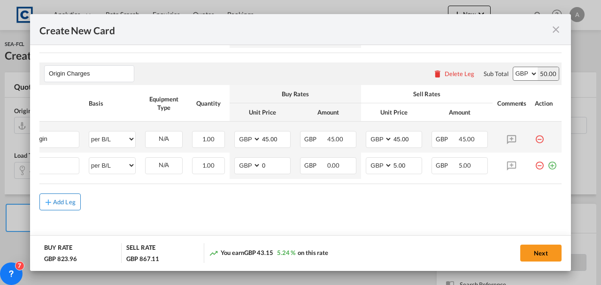
click at [63, 202] on div "Add Leg" at bounding box center [64, 202] width 23 height 6
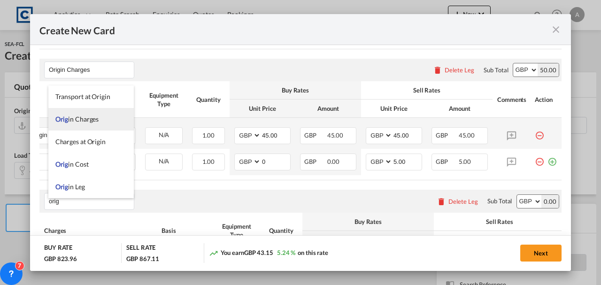
type input "orig"
click at [72, 128] on li "Orig in Charges" at bounding box center [90, 119] width 85 height 23
type input "orig"
click at [72, 115] on li "Orig in Charges" at bounding box center [90, 119] width 85 height 23
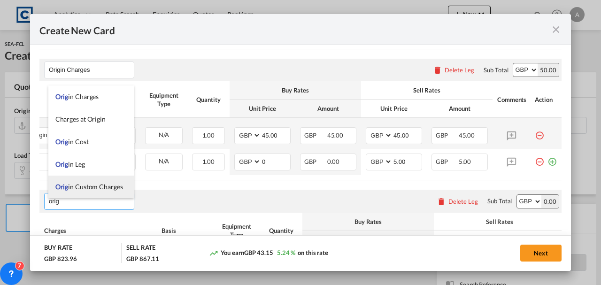
click at [102, 189] on span "Orig in Custom Charges" at bounding box center [89, 187] width 68 height 8
type input "Origin Custom Charges"
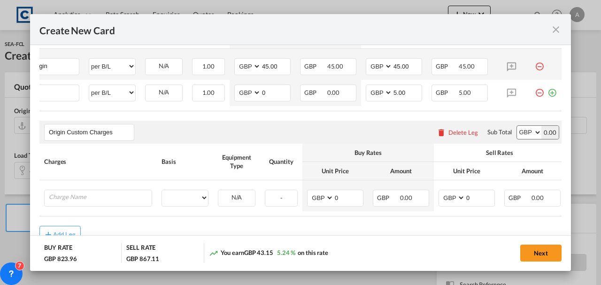
scroll to position [485, 0]
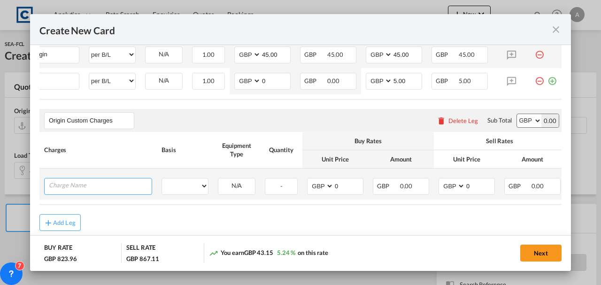
click at [63, 188] on input "Charge Name" at bounding box center [100, 185] width 103 height 14
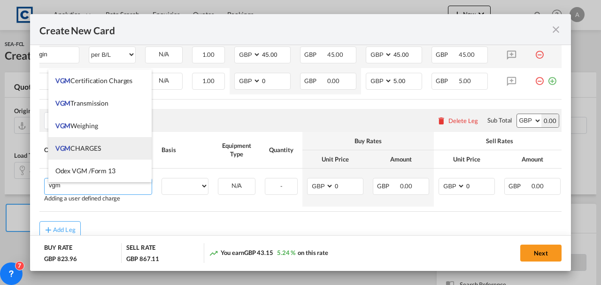
click at [71, 145] on span "VGM CHARGES" at bounding box center [78, 148] width 46 height 8
type input "VGM CHARGES"
select select "per container"
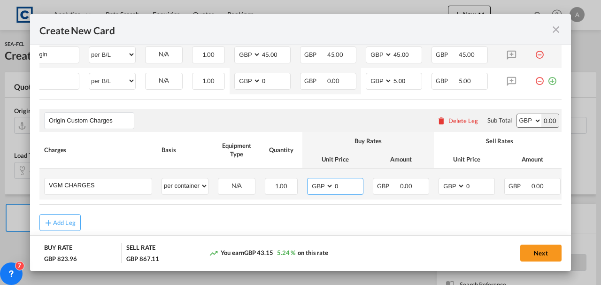
click at [349, 189] on input "0" at bounding box center [348, 185] width 29 height 14
type input "35.00"
click at [479, 191] on input "0" at bounding box center [479, 185] width 29 height 14
type input "35.00"
click at [530, 243] on div "Next" at bounding box center [463, 252] width 198 height 19
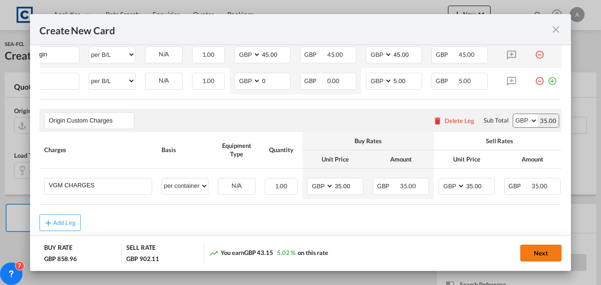
click at [534, 256] on button "Next" at bounding box center [540, 253] width 41 height 17
type input "900"
type input "950"
type input "30"
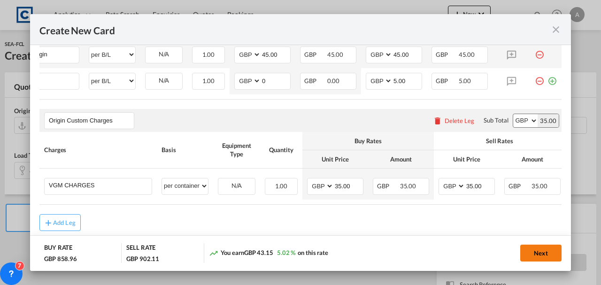
type input "30"
type input "52"
type input "45"
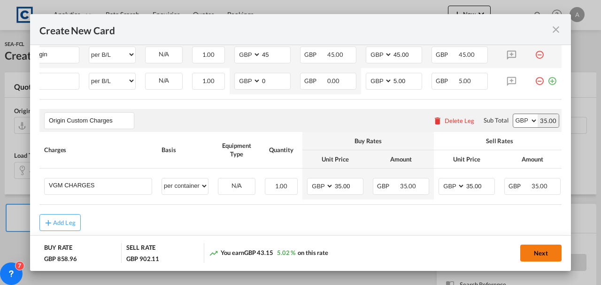
type input "45"
type input "5"
type input "35"
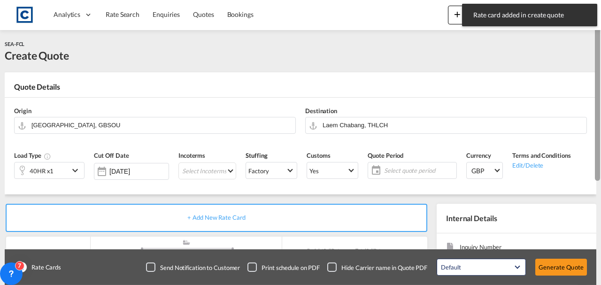
drag, startPoint x: 601, startPoint y: 58, endPoint x: 601, endPoint y: 106, distance: 48.4
click at [601, 106] on div at bounding box center [600, 142] width 2 height 281
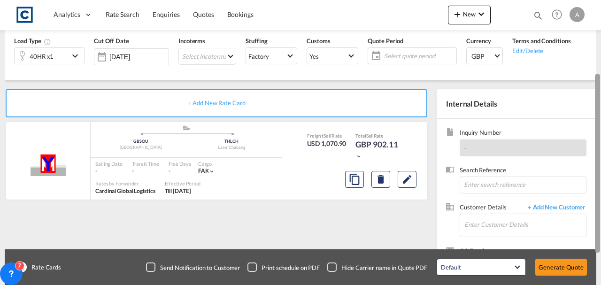
drag, startPoint x: 599, startPoint y: 116, endPoint x: 597, endPoint y: 87, distance: 28.7
click at [597, 87] on div at bounding box center [597, 163] width 5 height 179
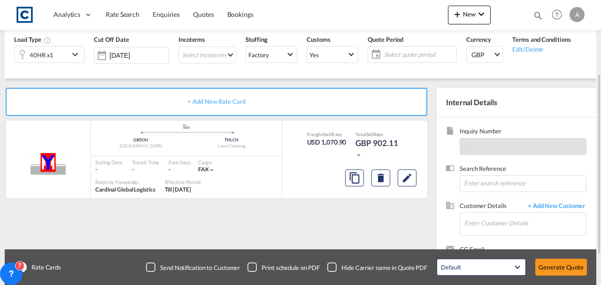
click at [434, 57] on span "Select quote period" at bounding box center [419, 54] width 70 height 8
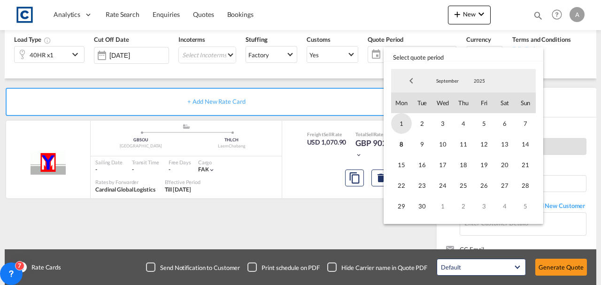
click at [403, 122] on span "1" at bounding box center [401, 123] width 21 height 21
click at [420, 208] on span "30" at bounding box center [422, 206] width 21 height 21
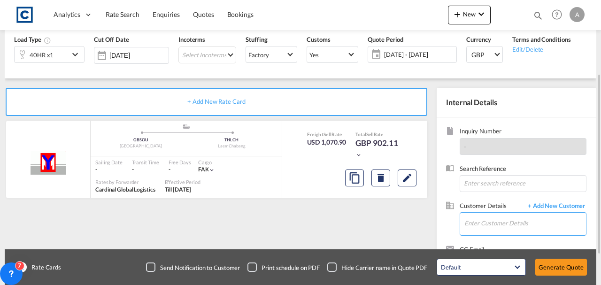
click at [481, 219] on input "Enter Customer Details" at bounding box center [525, 223] width 122 height 21
paste input "[EMAIL_ADDRESS][DOMAIN_NAME]"
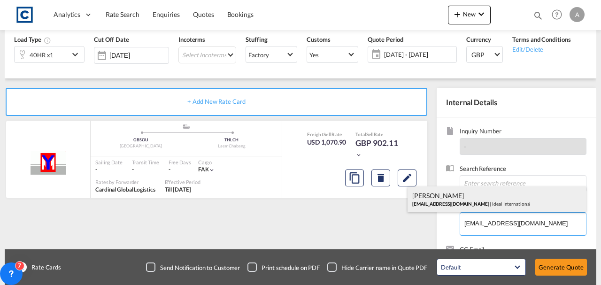
click at [472, 202] on div "[PERSON_NAME] [EMAIL_ADDRESS][DOMAIN_NAME] | Ideal International" at bounding box center [497, 198] width 178 height 25
type input "Ideal International, [PERSON_NAME], [EMAIL_ADDRESS][DOMAIN_NAME]"
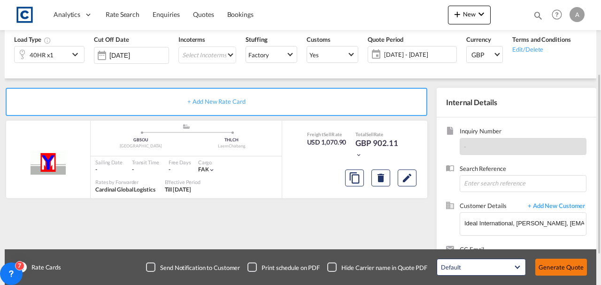
click at [551, 264] on button "Generate Quote" at bounding box center [561, 267] width 52 height 17
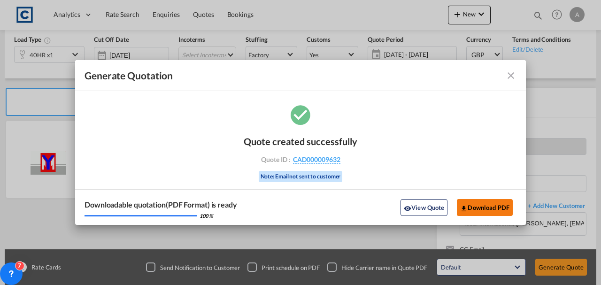
click at [485, 212] on button "Download PDF" at bounding box center [485, 207] width 56 height 17
